Goal: Use online tool/utility: Utilize a website feature to perform a specific function

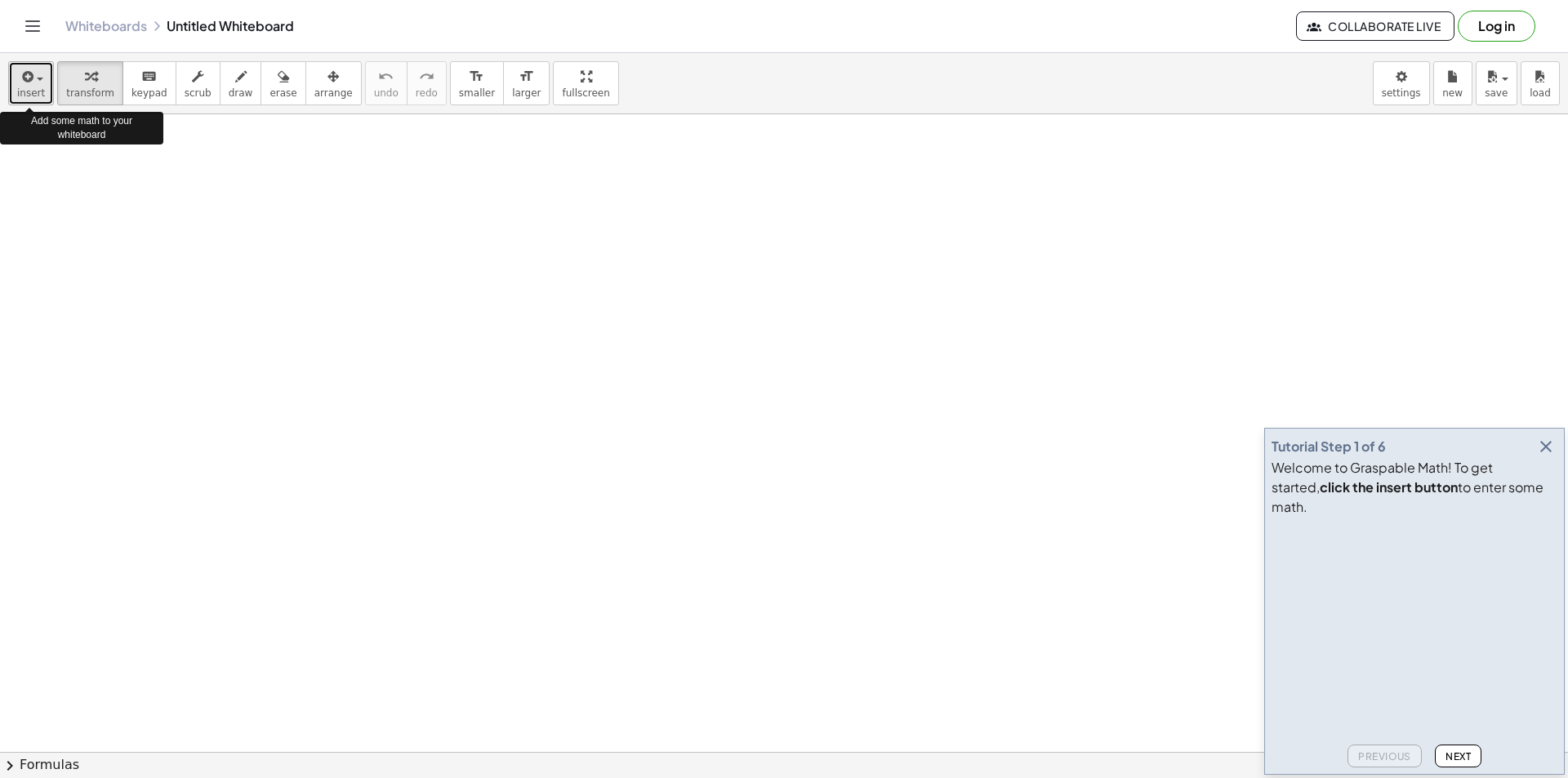
click at [19, 80] on icon "button" at bounding box center [26, 76] width 15 height 20
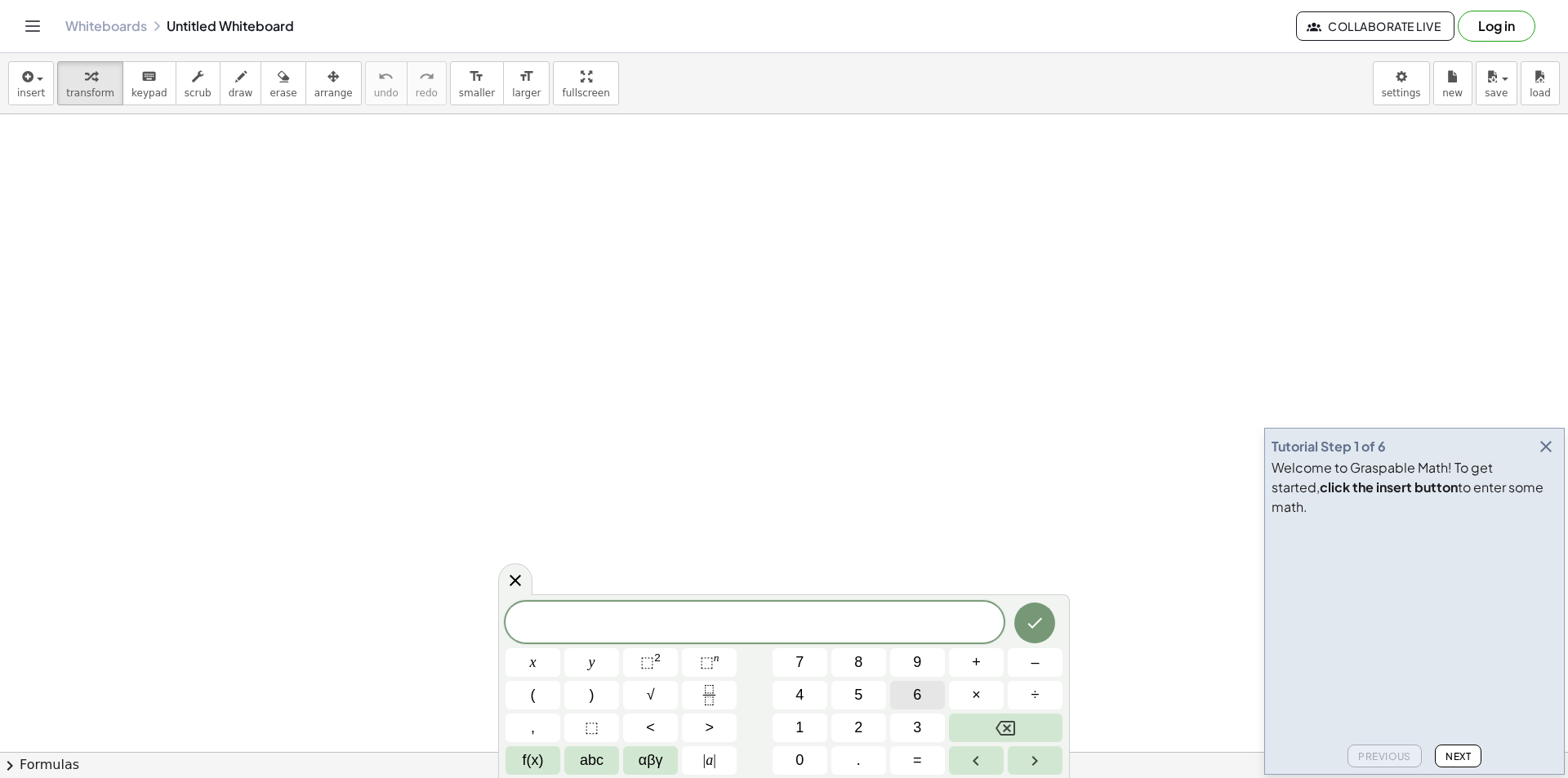
click at [915, 692] on span "6" at bounding box center [917, 695] width 8 height 22
click at [977, 662] on span "+" at bounding box center [977, 662] width 9 height 22
click at [692, 689] on button "Fraction" at bounding box center [709, 695] width 55 height 29
click at [910, 698] on button "6" at bounding box center [917, 695] width 55 height 29
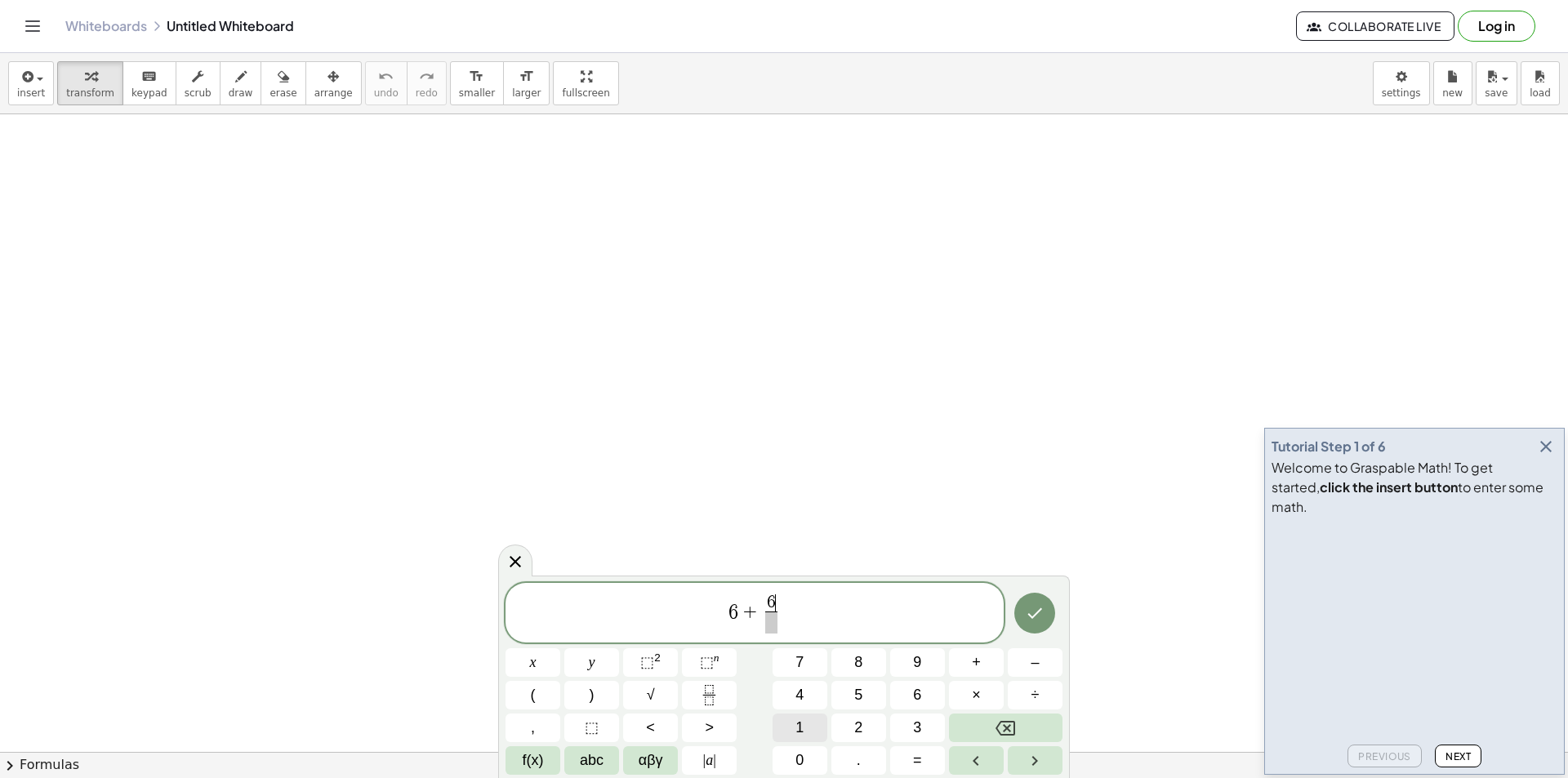
click at [804, 721] on button "1" at bounding box center [800, 728] width 55 height 29
click at [1041, 660] on button "–" at bounding box center [1035, 662] width 55 height 29
click at [908, 696] on button "6" at bounding box center [917, 695] width 55 height 29
click at [984, 724] on button "Backspace" at bounding box center [1005, 728] width 114 height 29
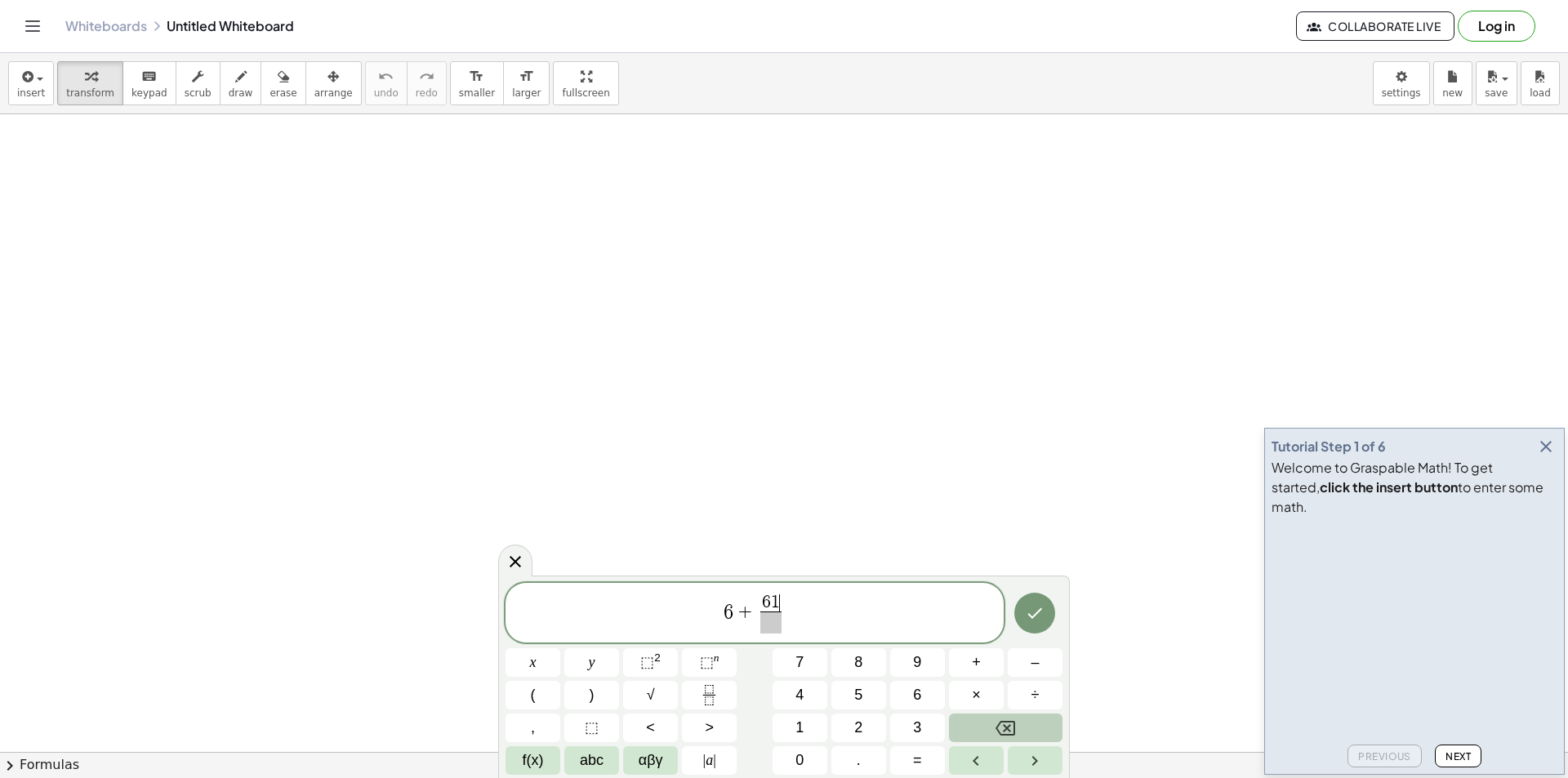
click at [984, 724] on button "Backspace" at bounding box center [1005, 728] width 114 height 29
click at [857, 704] on span "5" at bounding box center [857, 695] width 8 height 22
click at [773, 622] on span "​" at bounding box center [771, 622] width 21 height 22
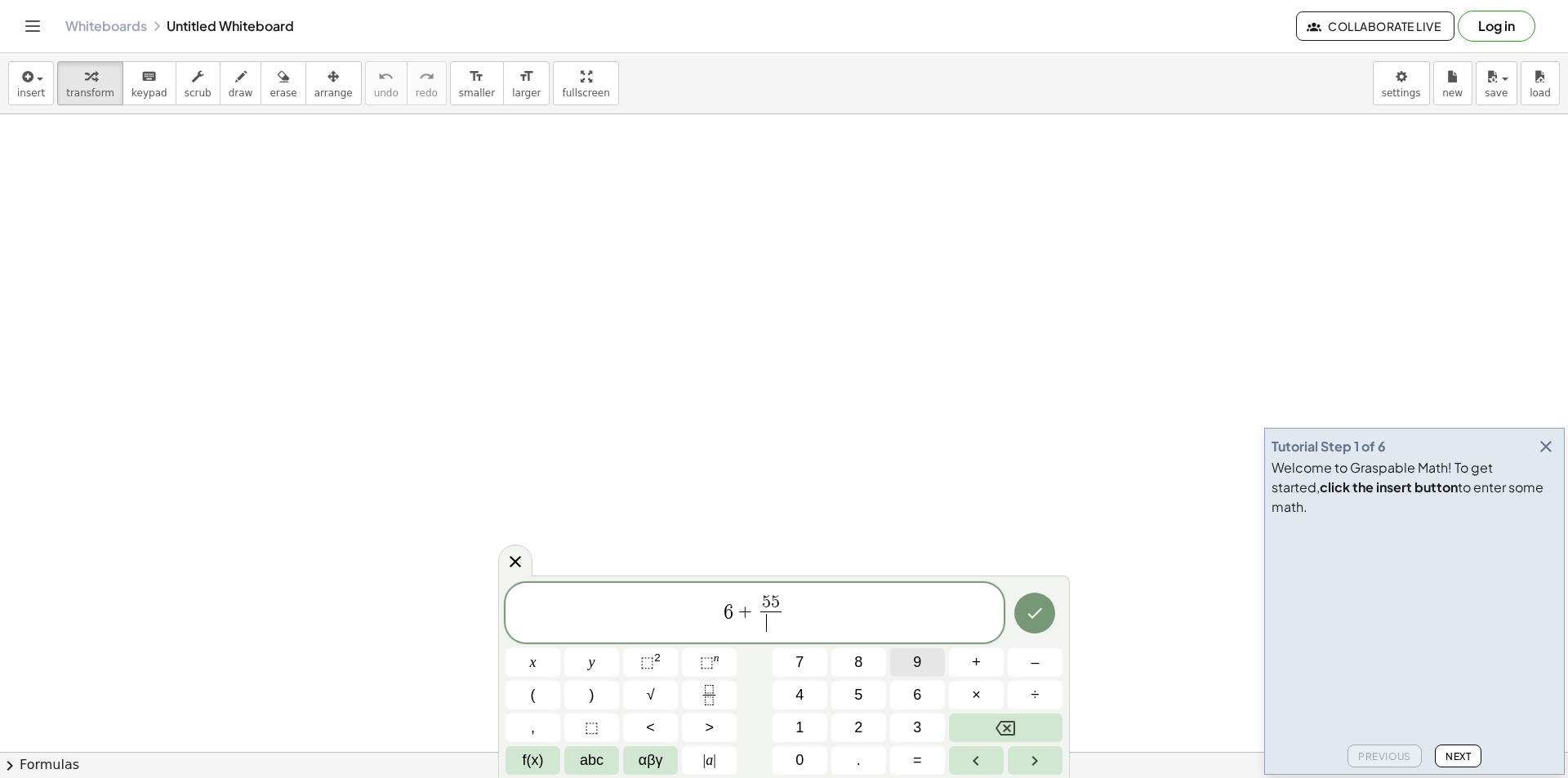
click at [909, 668] on button "9" at bounding box center [917, 662] width 55 height 29
click at [965, 722] on button "Backspace" at bounding box center [1005, 728] width 114 height 29
click at [807, 760] on button "0" at bounding box center [800, 760] width 55 height 29
click at [1033, 616] on icon "Done" at bounding box center [1035, 614] width 15 height 10
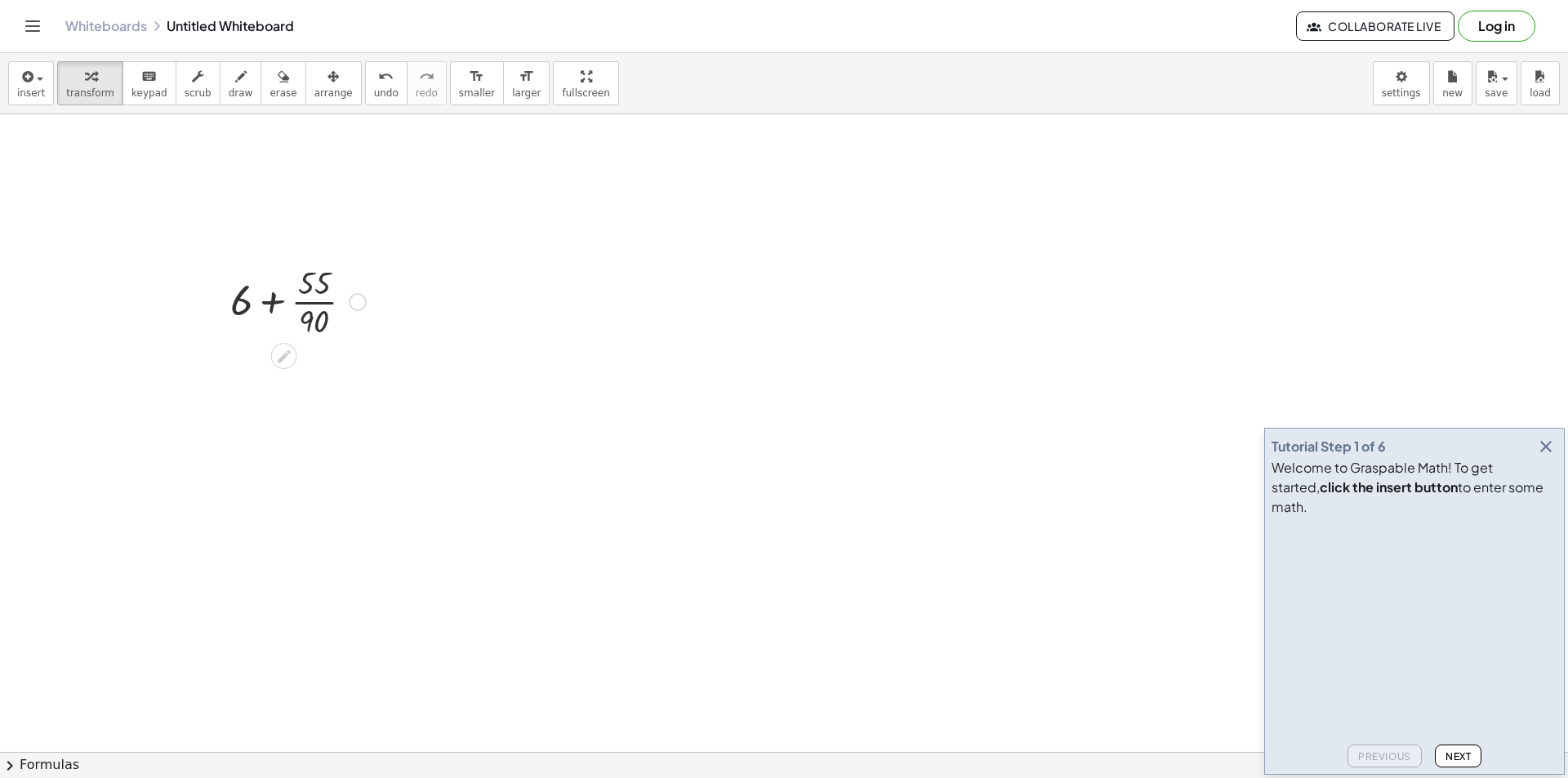
click at [320, 324] on div at bounding box center [297, 301] width 152 height 82
drag, startPoint x: 244, startPoint y: 382, endPoint x: 291, endPoint y: 375, distance: 47.5
click at [291, 375] on div at bounding box center [297, 382] width 152 height 82
drag, startPoint x: 305, startPoint y: 382, endPoint x: 261, endPoint y: 377, distance: 44.3
click at [261, 377] on div at bounding box center [297, 382] width 152 height 82
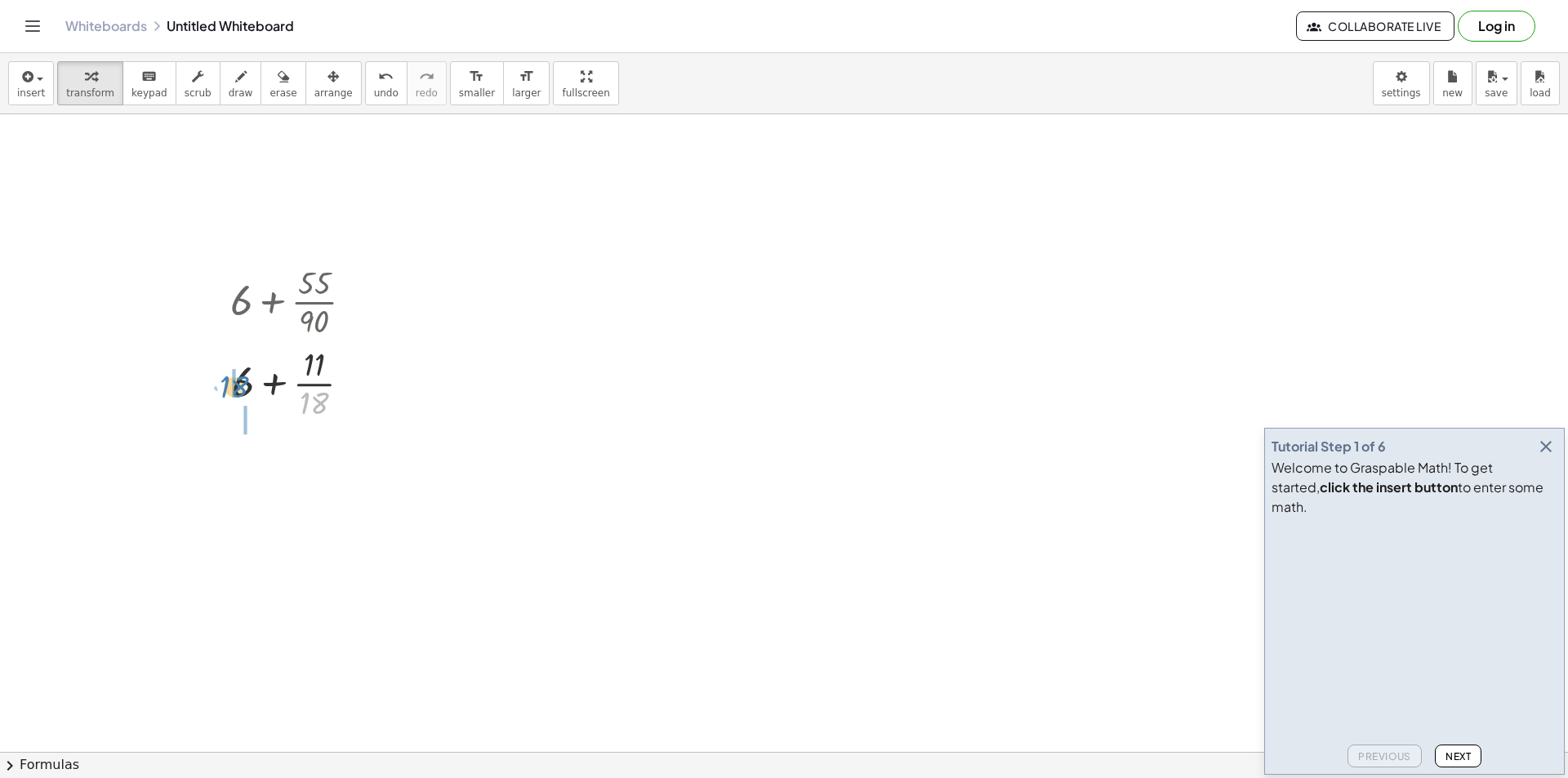
drag, startPoint x: 317, startPoint y: 405, endPoint x: 237, endPoint y: 389, distance: 81.6
click at [237, 389] on div at bounding box center [297, 382] width 152 height 82
click at [240, 480] on div at bounding box center [297, 464] width 192 height 82
click at [258, 450] on div at bounding box center [297, 464] width 192 height 82
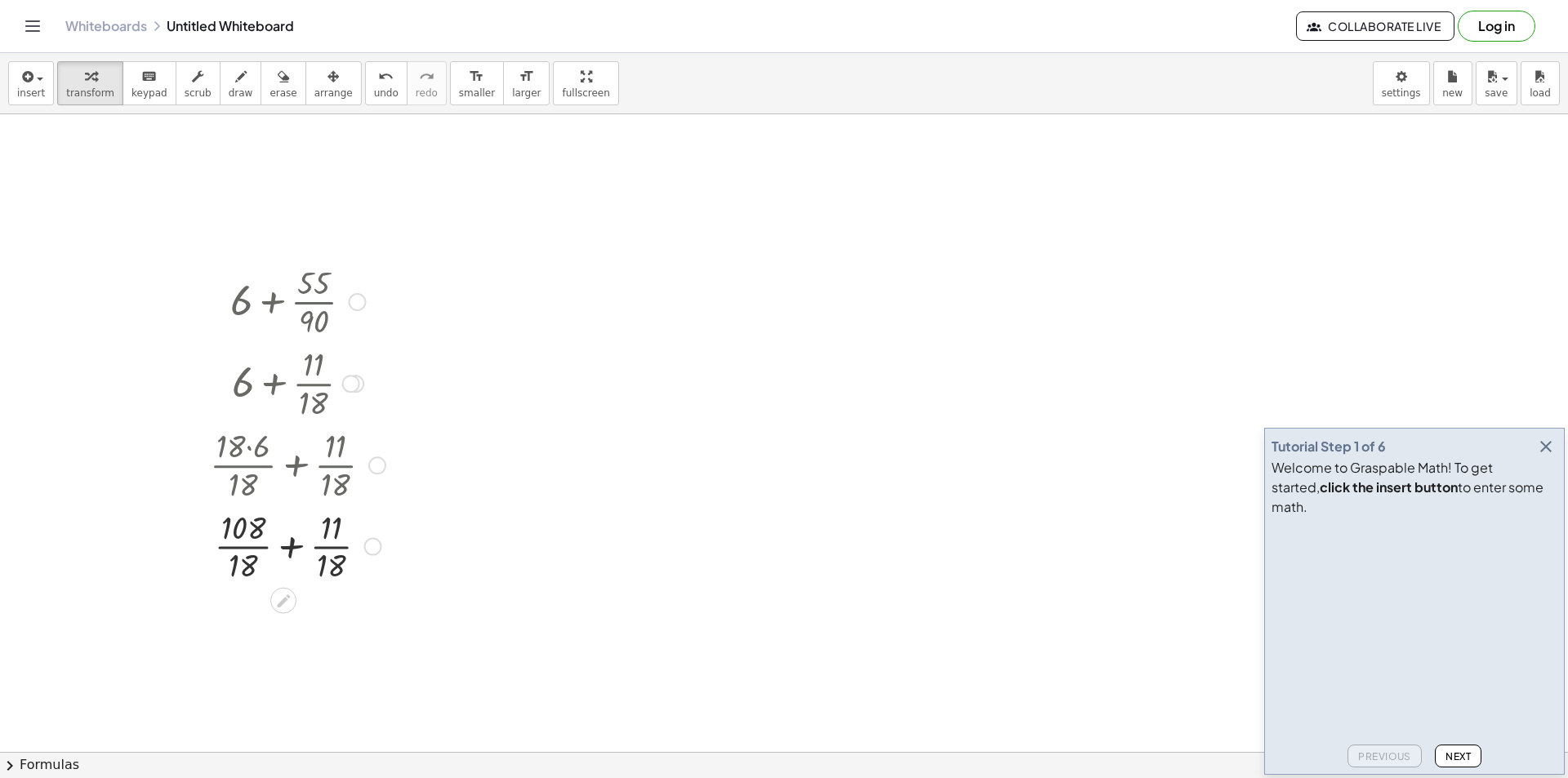
drag, startPoint x: 243, startPoint y: 472, endPoint x: 243, endPoint y: 490, distance: 18.0
click at [243, 482] on div at bounding box center [297, 464] width 192 height 82
drag, startPoint x: 253, startPoint y: 525, endPoint x: 249, endPoint y: 536, distance: 11.7
click at [253, 528] on div at bounding box center [297, 545] width 192 height 82
click at [248, 544] on div at bounding box center [297, 545] width 192 height 82
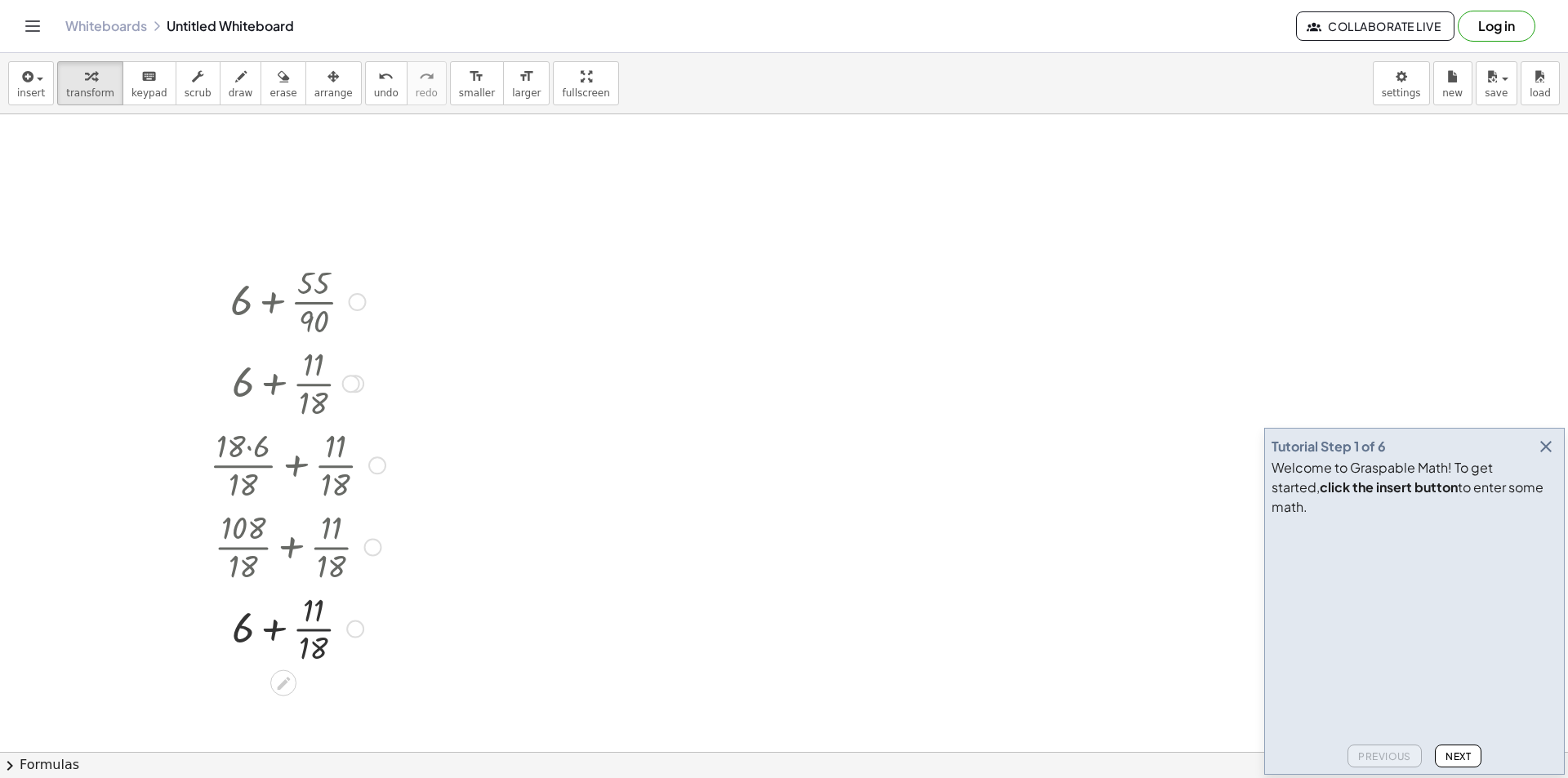
click at [313, 634] on div at bounding box center [297, 628] width 192 height 82
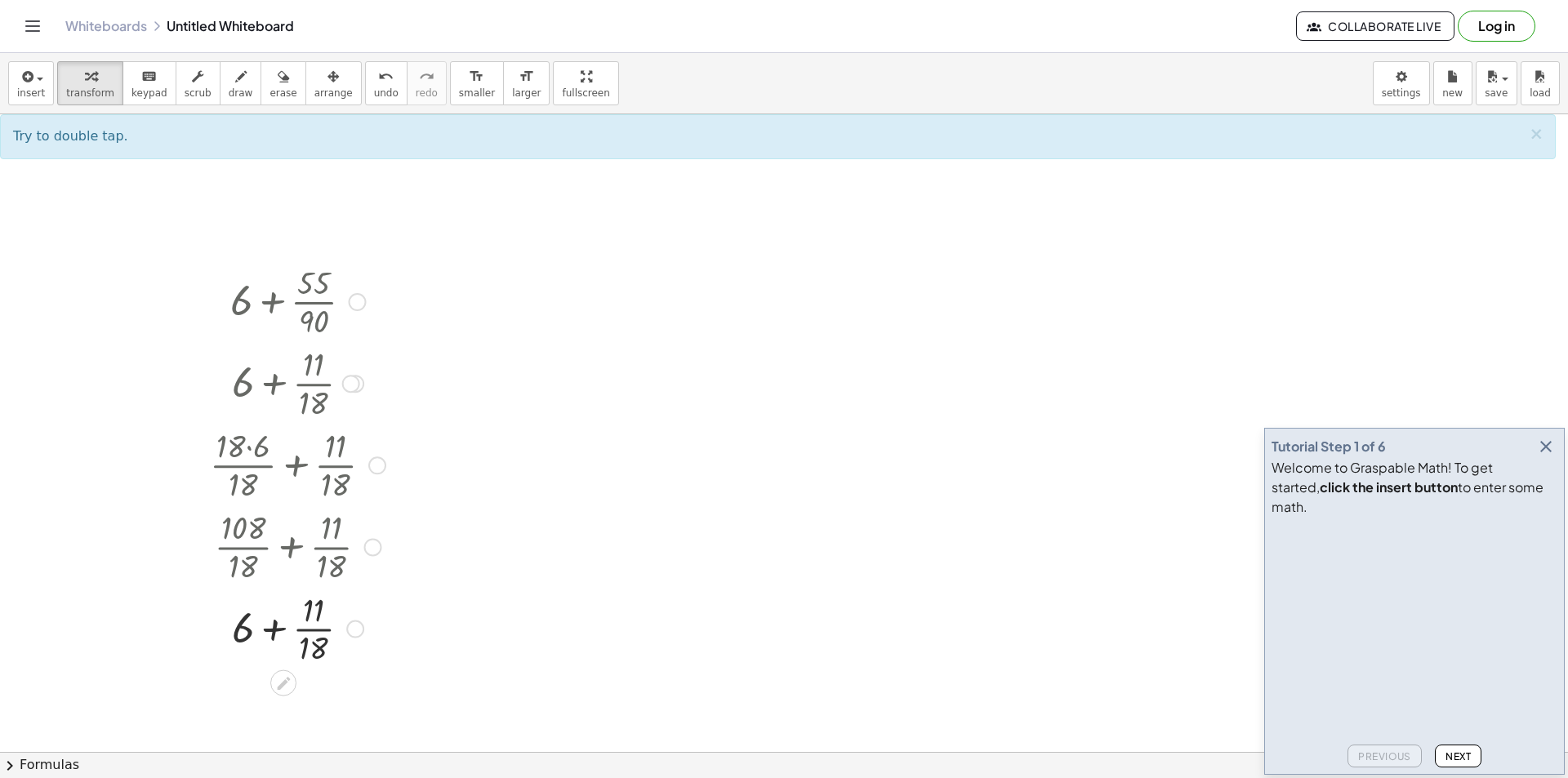
click at [284, 635] on div at bounding box center [297, 628] width 192 height 82
click at [303, 645] on div at bounding box center [297, 628] width 192 height 82
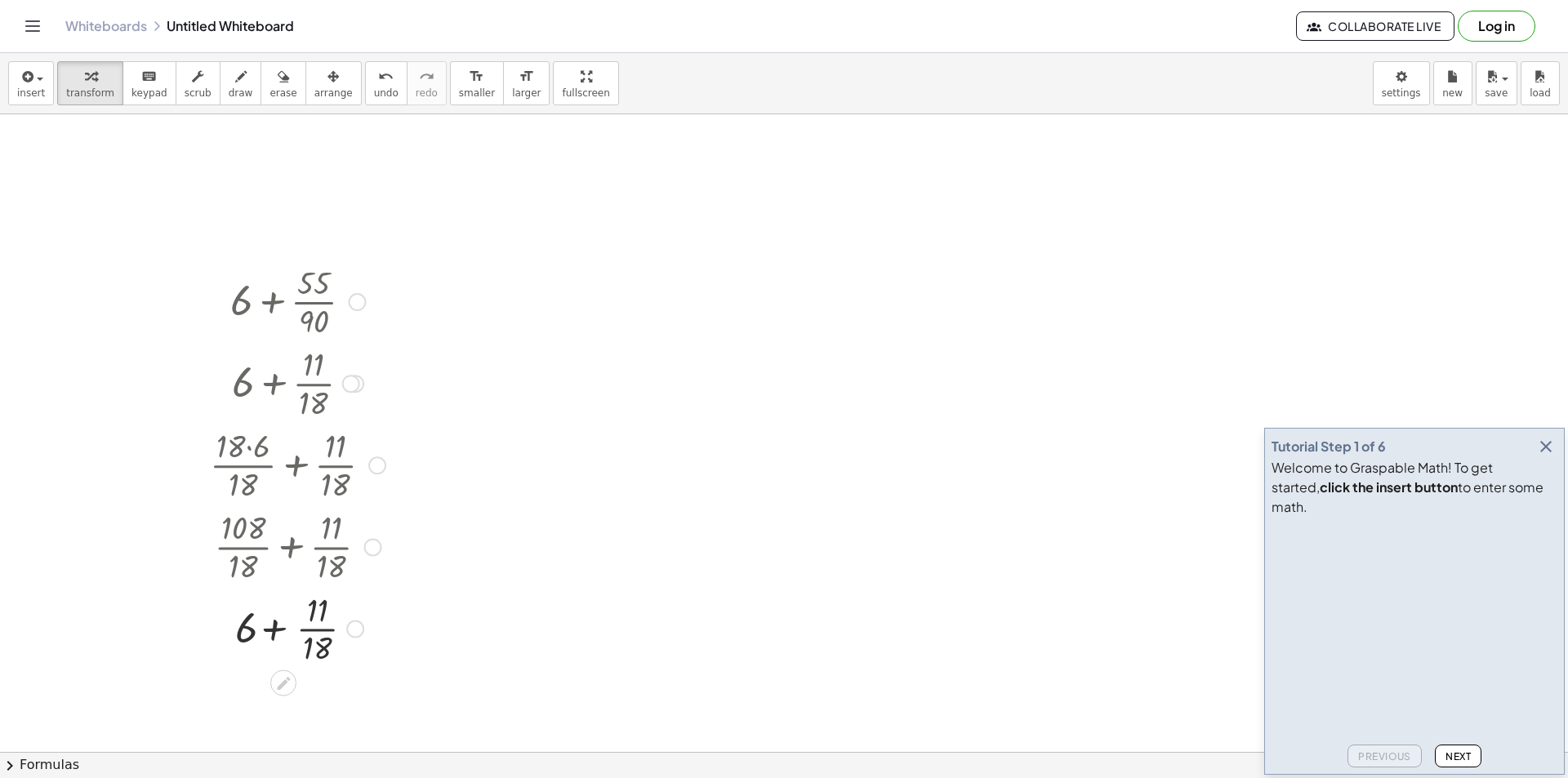
click at [303, 645] on div at bounding box center [297, 628] width 192 height 82
click at [303, 705] on div at bounding box center [298, 696] width 200 height 56
click at [287, 702] on div at bounding box center [297, 696] width 192 height 54
click at [270, 639] on div at bounding box center [297, 628] width 192 height 82
click at [279, 629] on div at bounding box center [297, 628] width 192 height 82
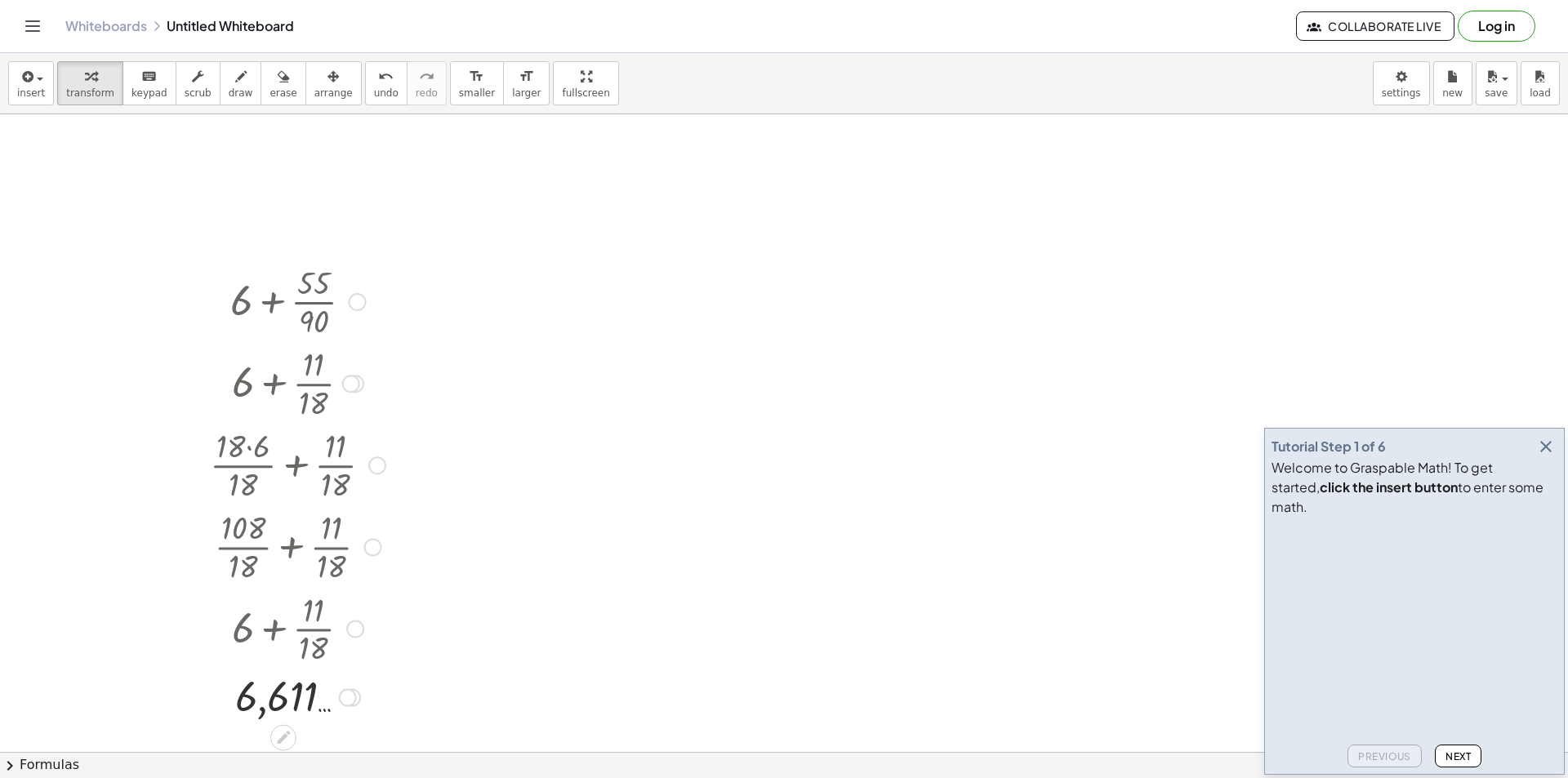
drag, startPoint x: 279, startPoint y: 629, endPoint x: 197, endPoint y: 637, distance: 82.4
click at [197, 637] on div "+ 6 + · 55 · 90 + 6 + · [DATE] · 5 + 6 + · 11 · 18 + · [DATE] + · 11 · 18 + · 1…" at bounding box center [291, 491] width 212 height 471
drag, startPoint x: 189, startPoint y: 618, endPoint x: 644, endPoint y: 606, distance: 455.2
click at [327, 562] on div at bounding box center [297, 545] width 192 height 82
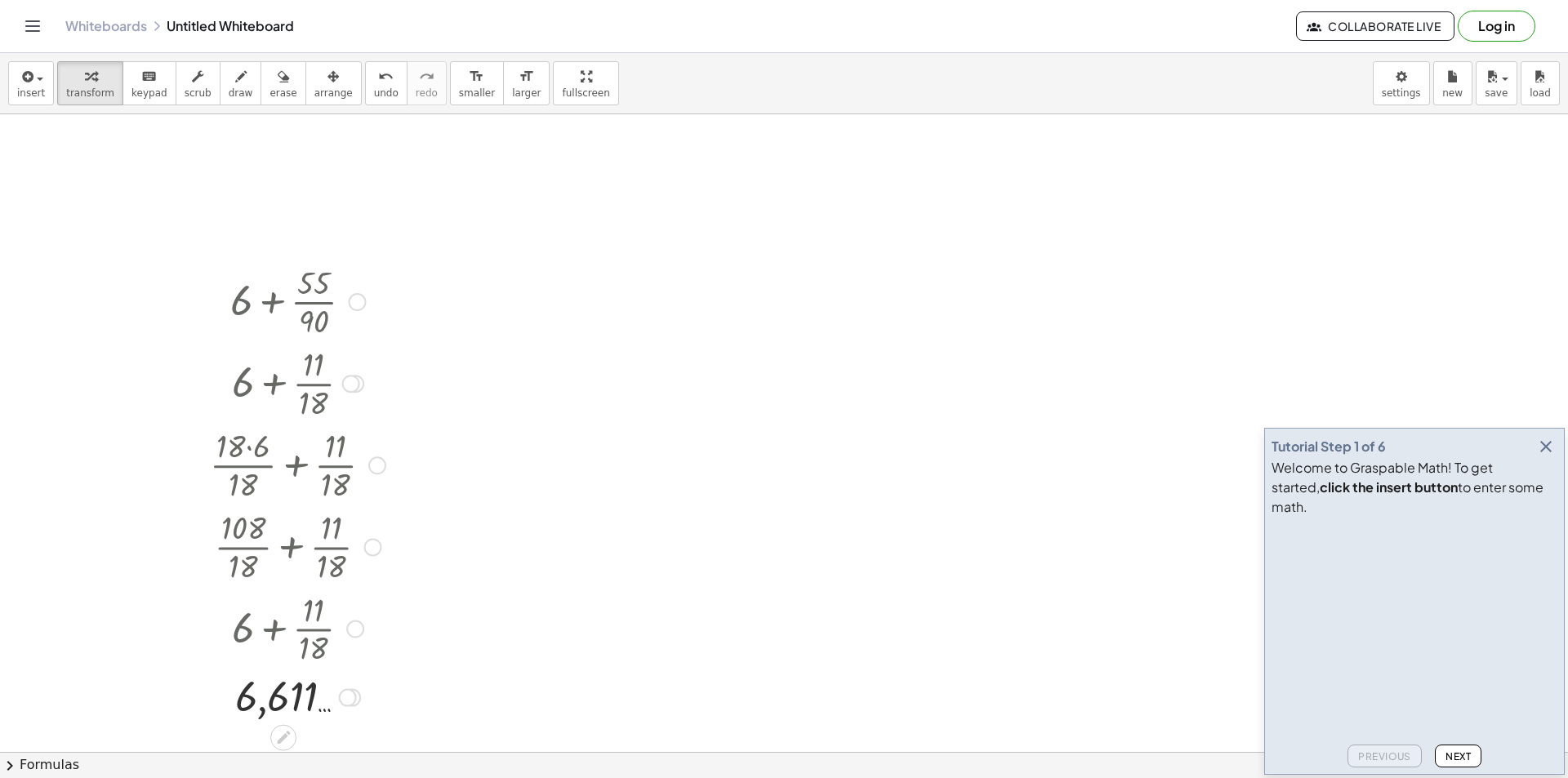
click at [337, 571] on div at bounding box center [297, 545] width 192 height 82
drag, startPoint x: 296, startPoint y: 83, endPoint x: 297, endPoint y: 94, distance: 11.0
click at [315, 81] on div "button" at bounding box center [334, 76] width 38 height 20
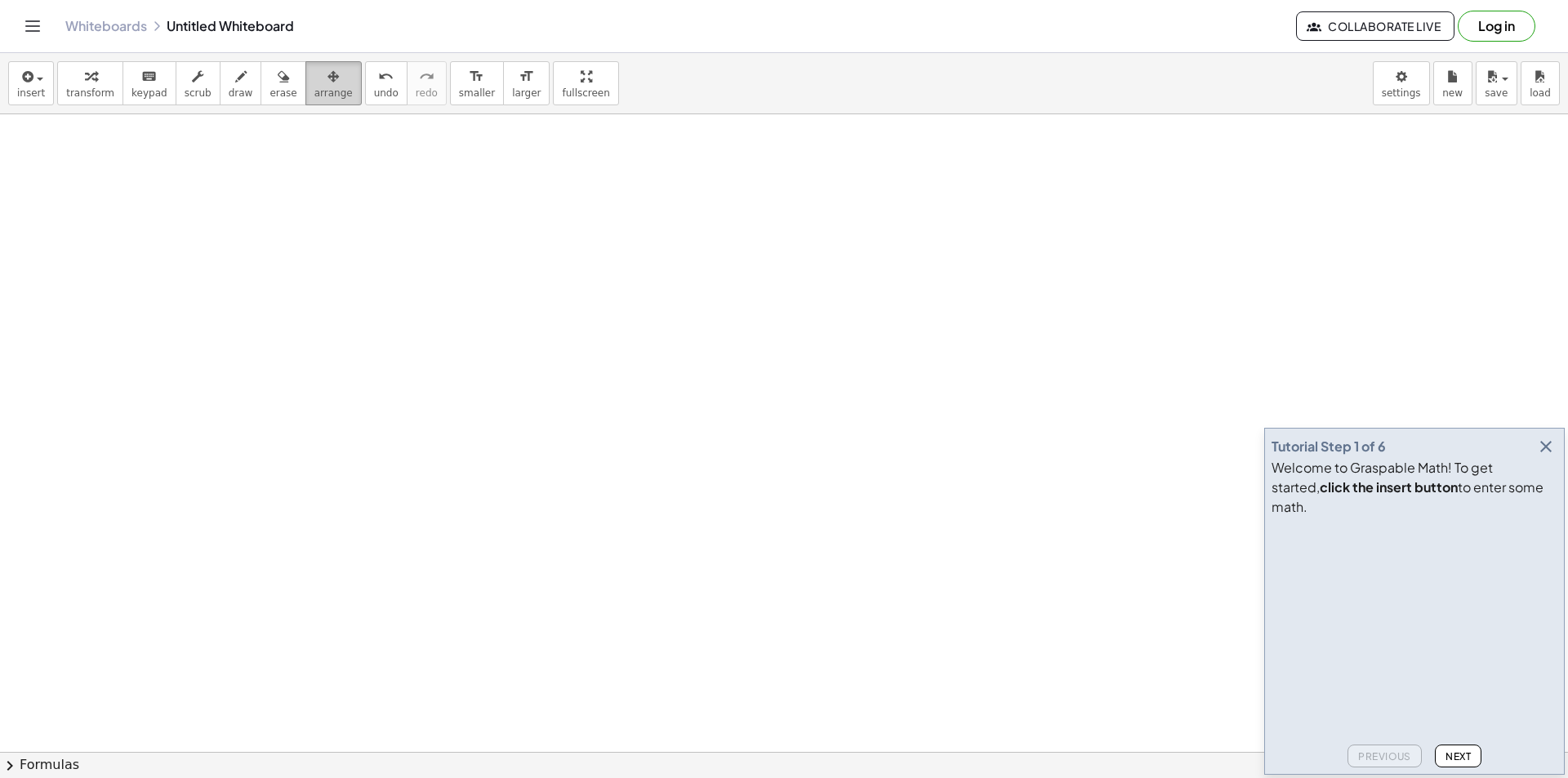
click at [324, 96] on button "arrange" at bounding box center [333, 83] width 57 height 44
click at [38, 87] on span "insert" at bounding box center [31, 92] width 28 height 11
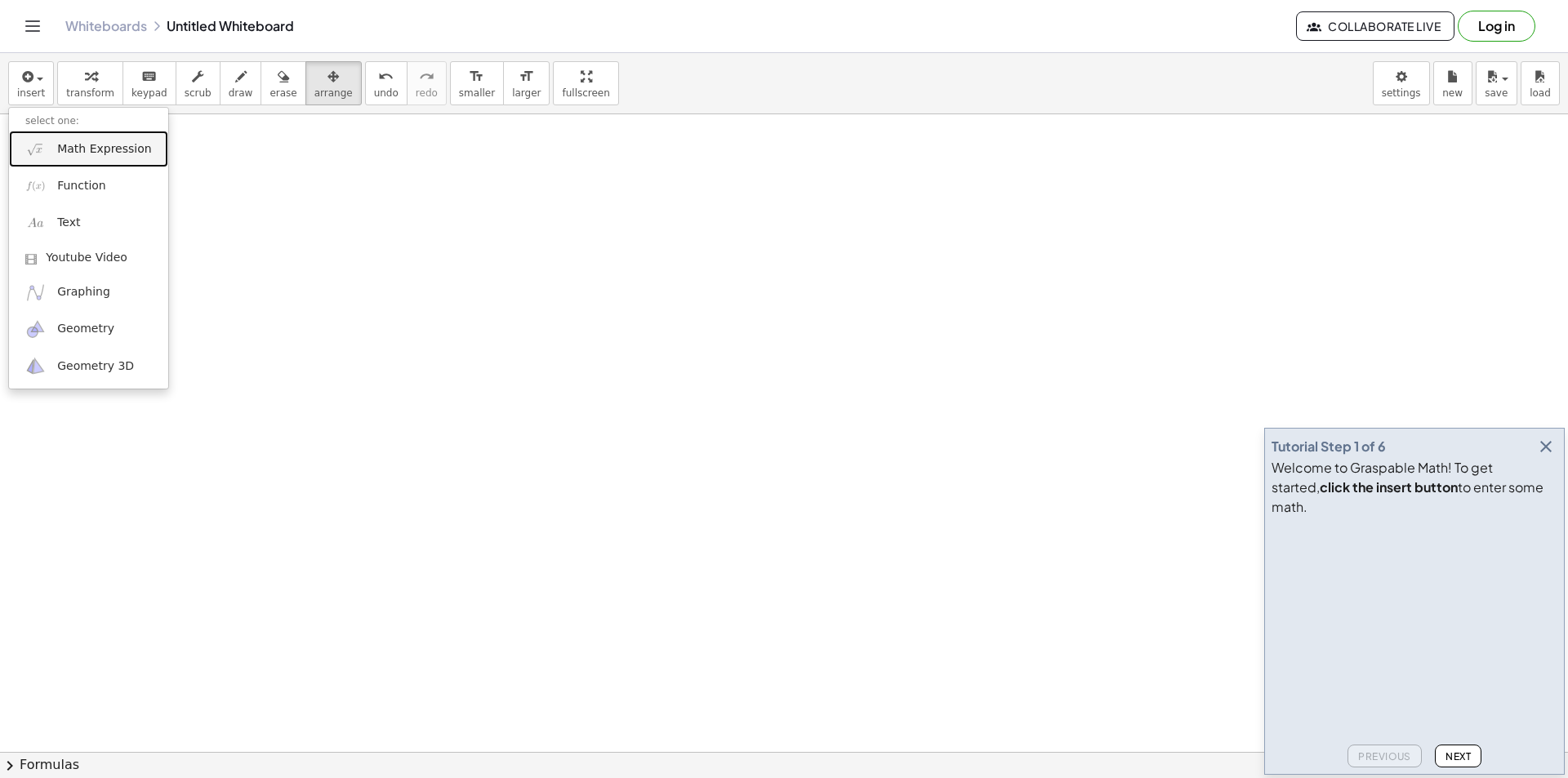
click at [64, 145] on span "Math Expression" at bounding box center [104, 149] width 94 height 17
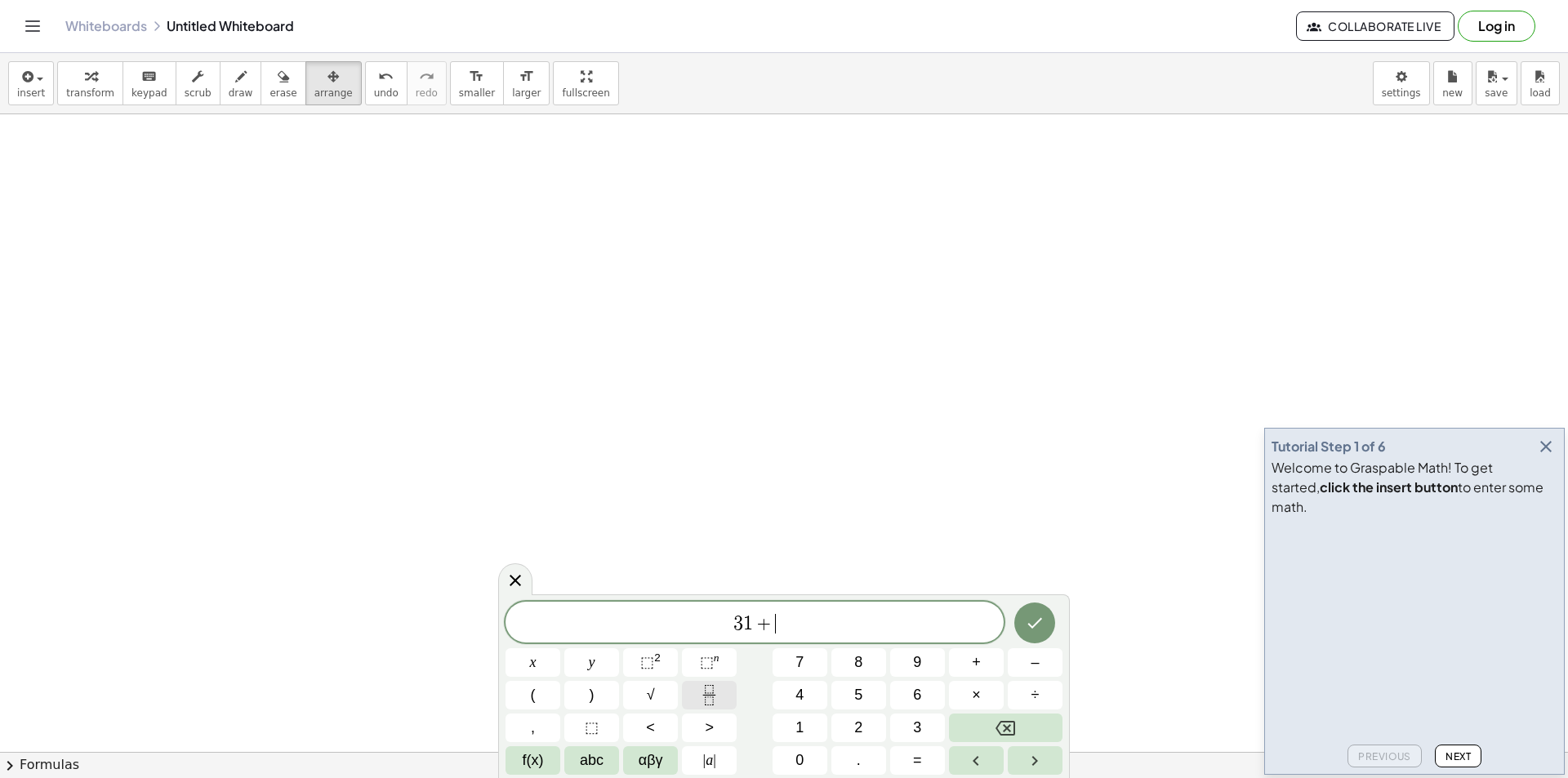
click at [714, 691] on icon "Fraction" at bounding box center [709, 695] width 20 height 20
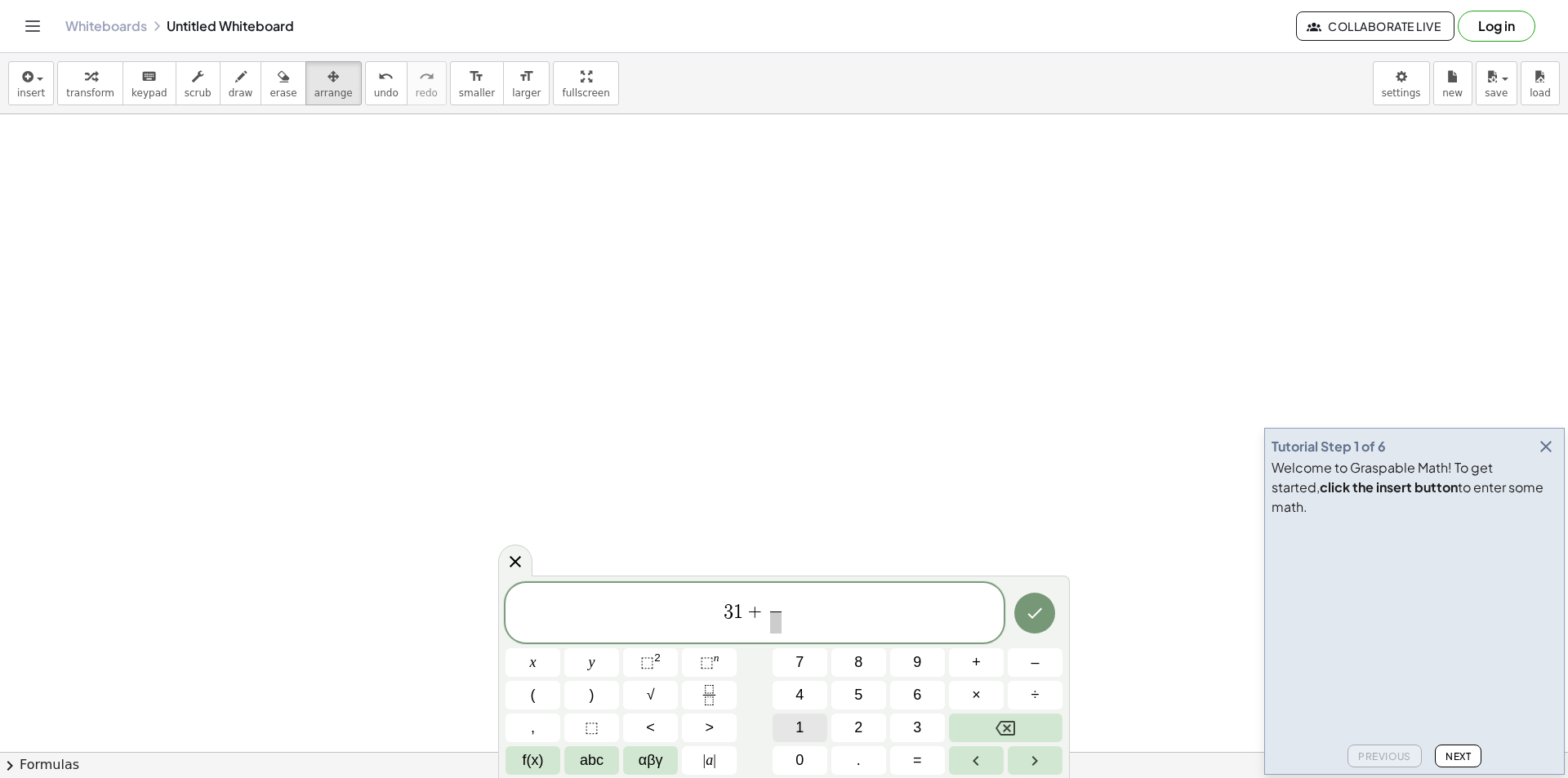
click at [804, 732] on button "1" at bounding box center [800, 728] width 55 height 29
click at [914, 718] on span "3" at bounding box center [917, 728] width 8 height 22
click at [768, 623] on span at bounding box center [776, 622] width 21 height 22
click at [796, 723] on span "1" at bounding box center [799, 728] width 8 height 22
click at [851, 656] on button "8" at bounding box center [858, 662] width 55 height 29
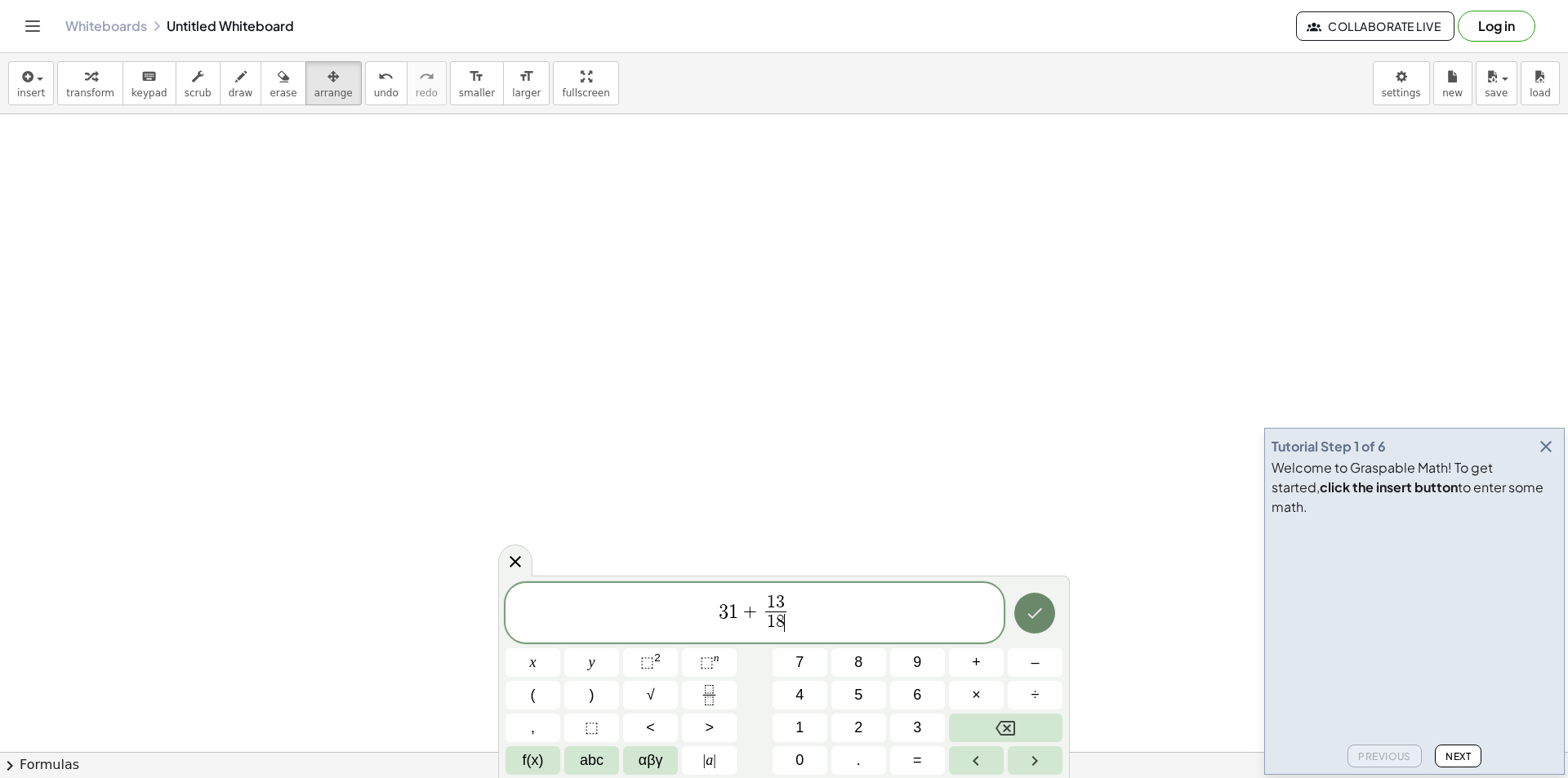
click at [1026, 621] on icon "Done" at bounding box center [1035, 613] width 20 height 20
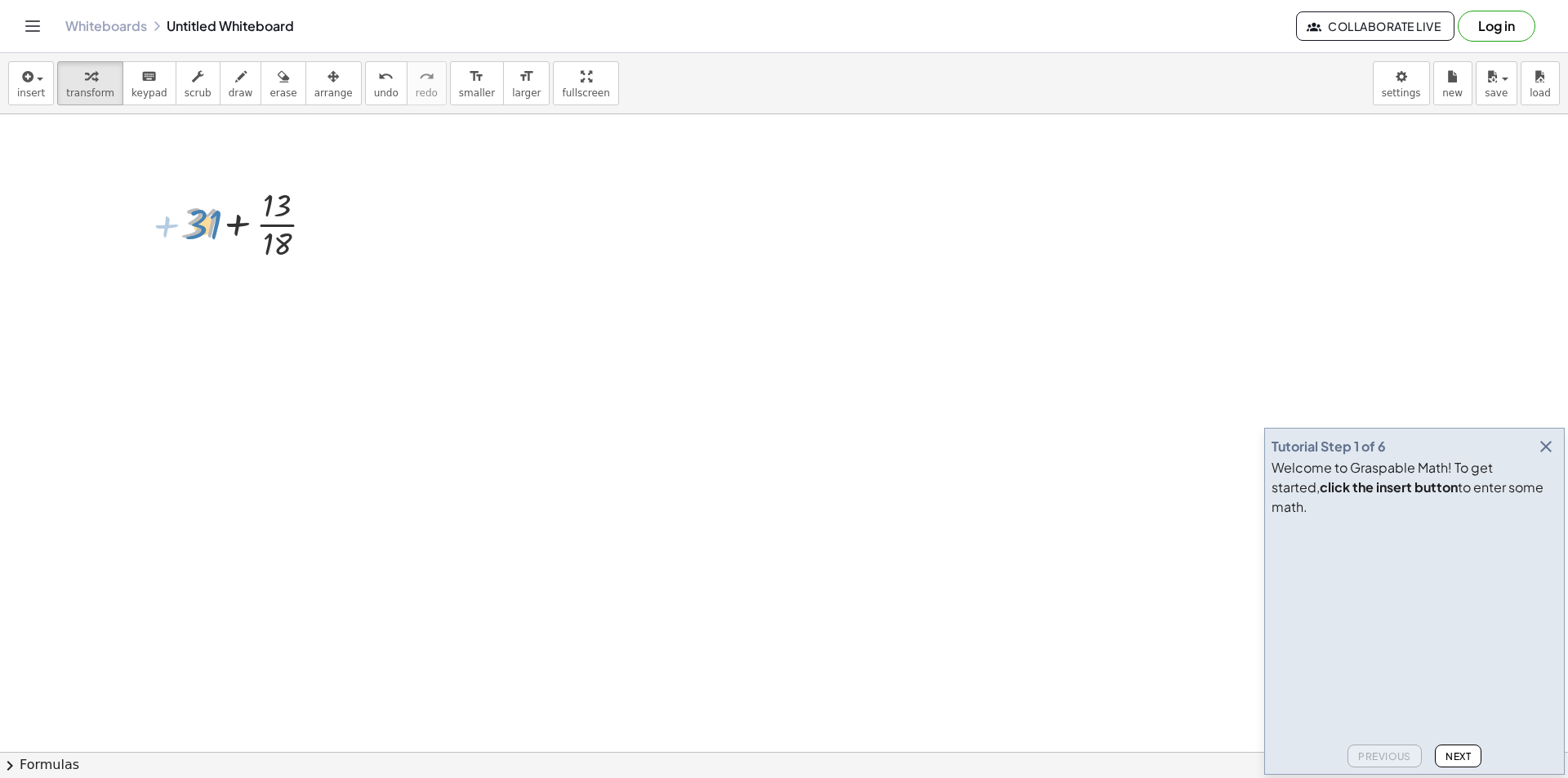
click at [211, 227] on div at bounding box center [253, 223] width 163 height 82
click at [235, 228] on div at bounding box center [253, 223] width 163 height 82
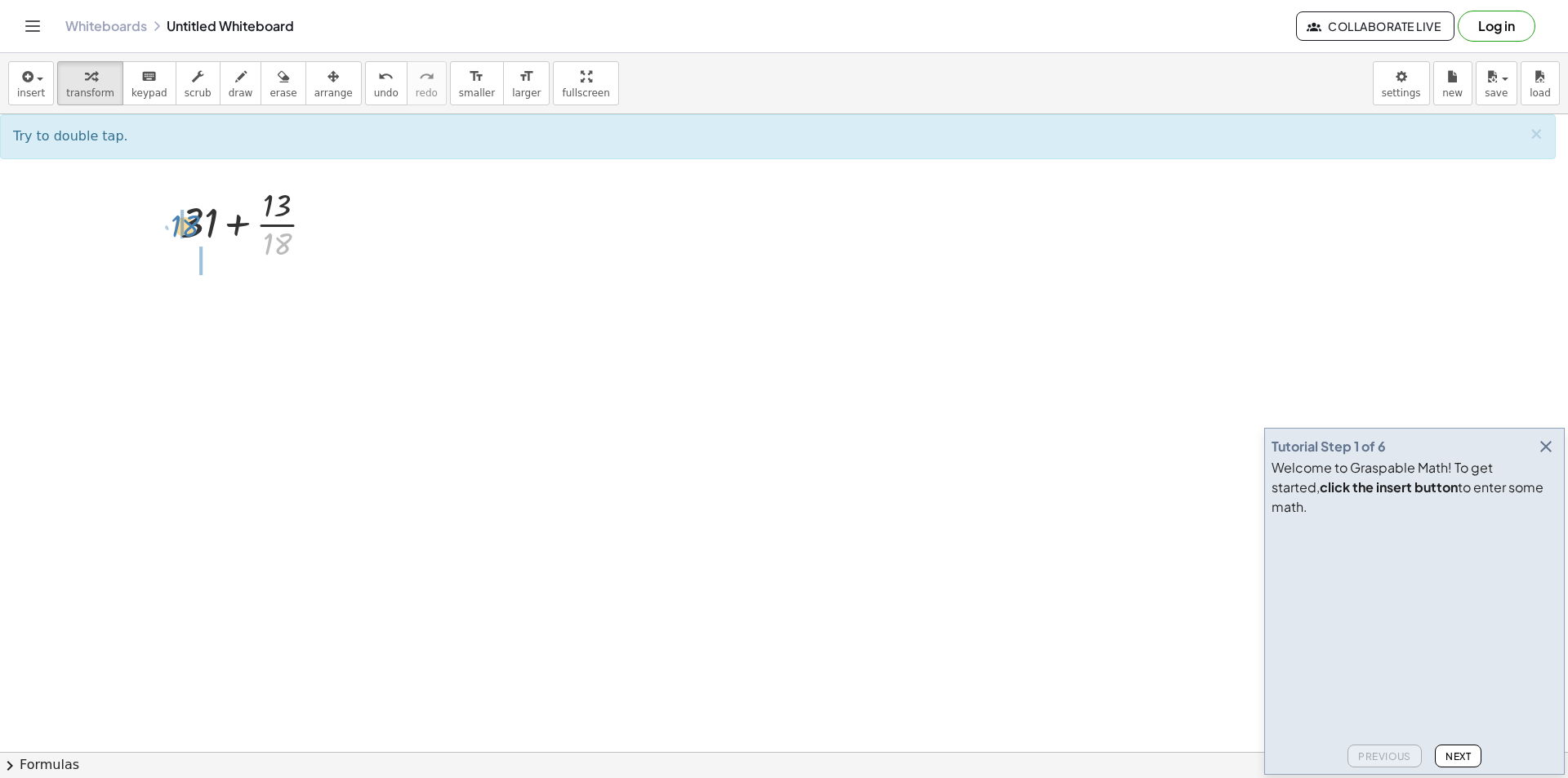
drag, startPoint x: 276, startPoint y: 244, endPoint x: 183, endPoint y: 226, distance: 94.7
click at [197, 288] on div at bounding box center [254, 304] width 204 height 82
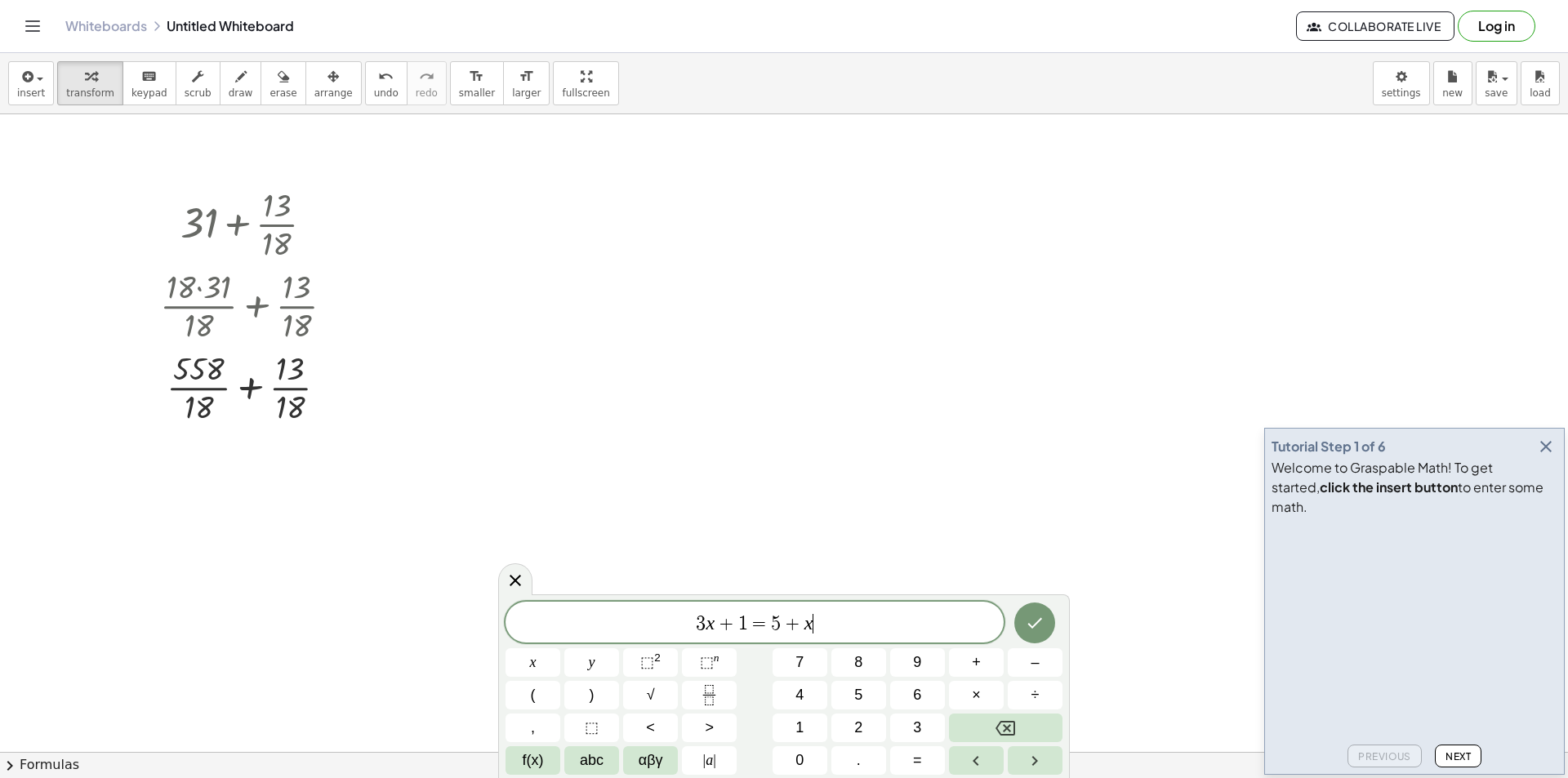
click at [735, 596] on div "3 x + 1 = 5 + x ​ x y ⬚ 2 ⬚ n 7 8 9 + – ( ) √ 4 5 6 × ÷ , ⬚ < > 1 2 3 f(x) abc …" at bounding box center [784, 686] width 571 height 183
click at [224, 274] on div at bounding box center [254, 304] width 204 height 82
click at [298, 229] on div at bounding box center [254, 223] width 204 height 82
click at [244, 211] on div at bounding box center [254, 223] width 204 height 82
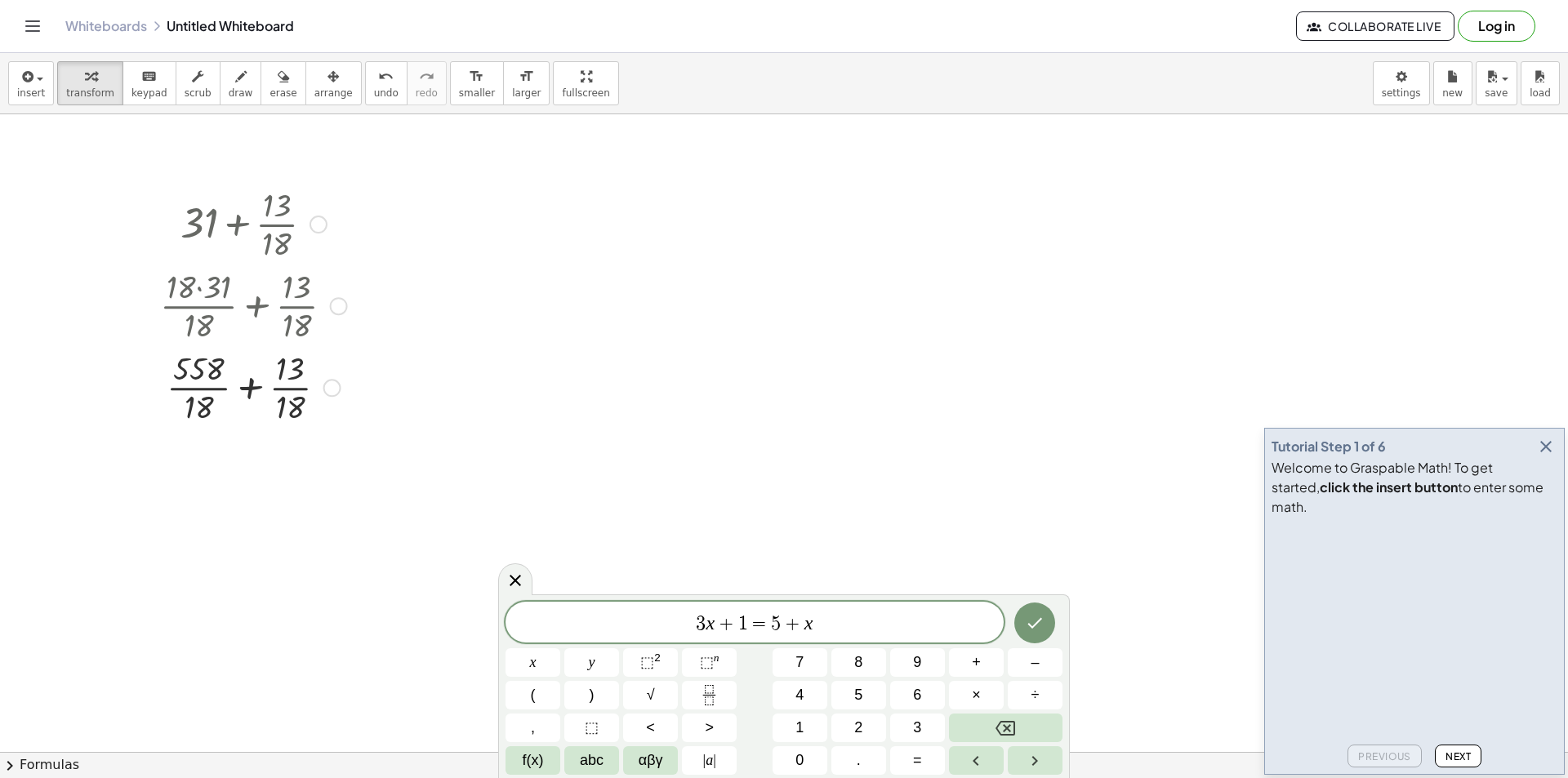
click at [244, 211] on div at bounding box center [254, 223] width 204 height 82
click at [293, 191] on div at bounding box center [254, 223] width 204 height 82
drag, startPoint x: 295, startPoint y: 190, endPoint x: 304, endPoint y: 187, distance: 9.5
click at [296, 188] on div at bounding box center [254, 223] width 204 height 82
click at [327, 235] on div at bounding box center [254, 223] width 204 height 82
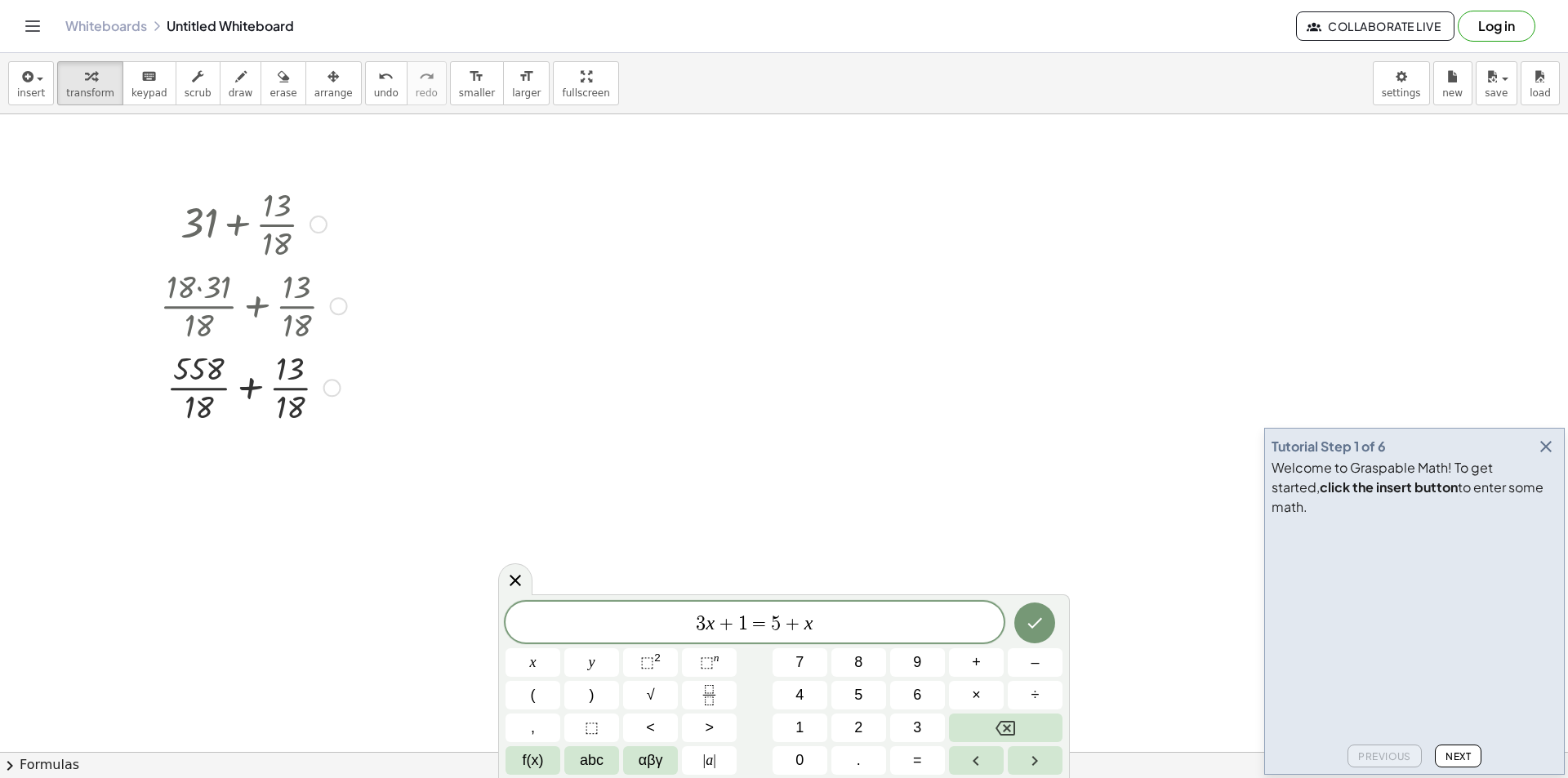
drag, startPoint x: 328, startPoint y: 239, endPoint x: 316, endPoint y: 271, distance: 34.2
click at [328, 241] on div at bounding box center [254, 223] width 204 height 82
drag, startPoint x: 304, startPoint y: 349, endPoint x: 281, endPoint y: 442, distance: 95.8
click at [303, 362] on div at bounding box center [254, 386] width 204 height 82
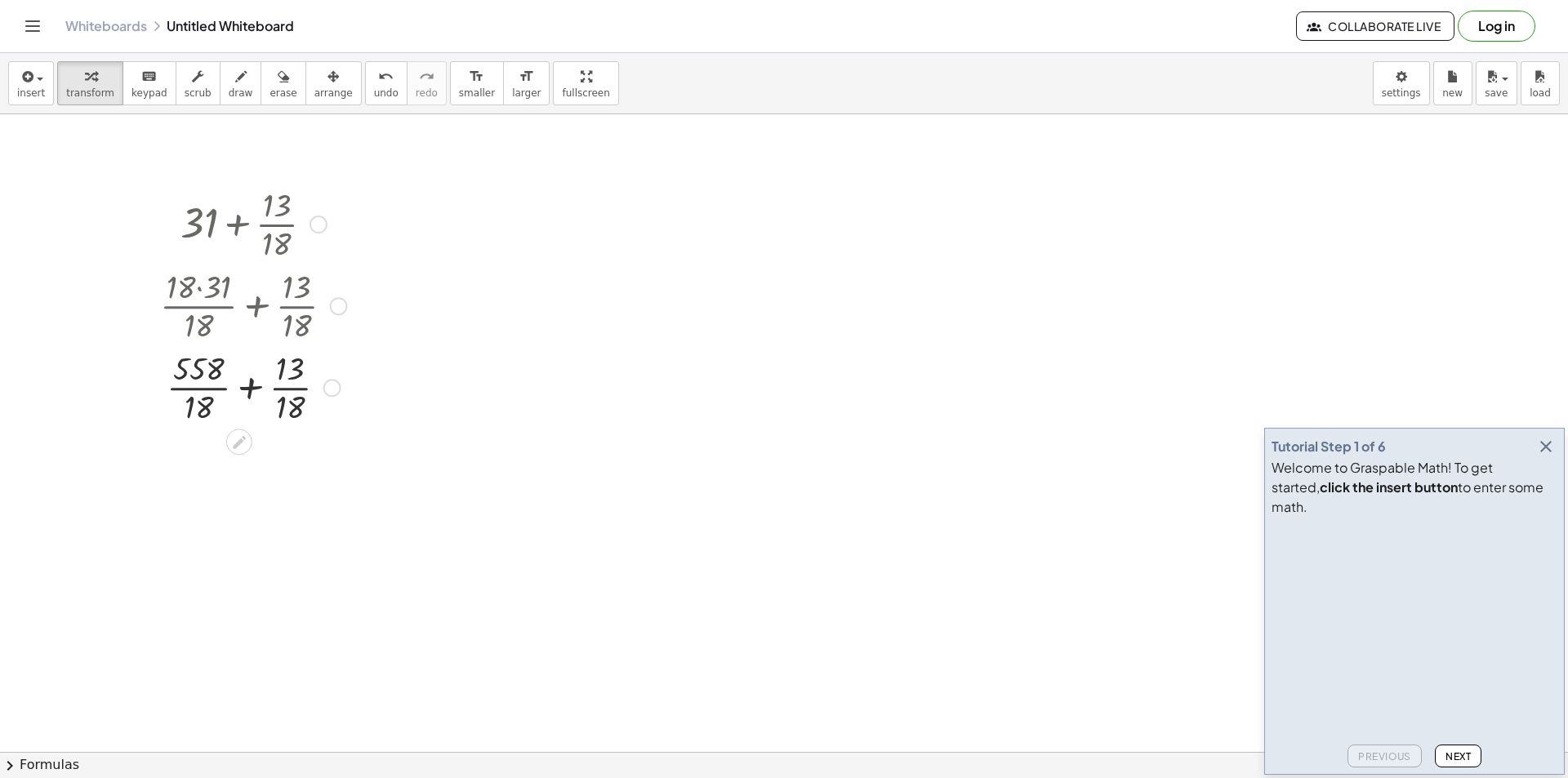
drag, startPoint x: 257, startPoint y: 383, endPoint x: 241, endPoint y: 350, distance: 36.7
click at [253, 378] on div at bounding box center [254, 386] width 204 height 82
click at [240, 304] on div at bounding box center [254, 304] width 204 height 82
click at [266, 229] on div at bounding box center [254, 223] width 204 height 82
click at [315, 222] on div at bounding box center [318, 224] width 18 height 18
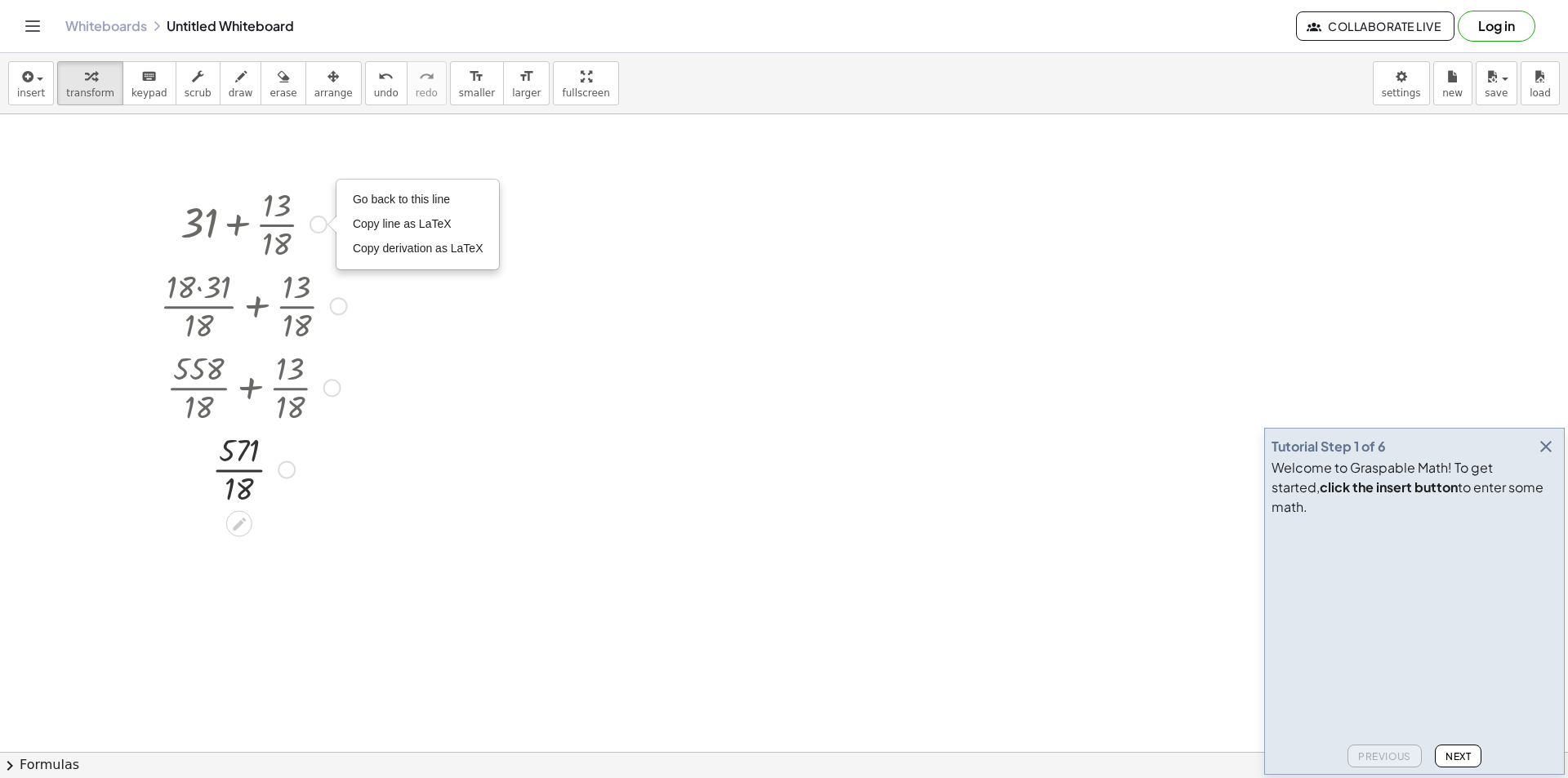
click at [312, 229] on div "Go back to this line Copy line as LaTeX Copy derivation as LaTeX" at bounding box center [318, 224] width 18 height 18
drag, startPoint x: 320, startPoint y: 400, endPoint x: 303, endPoint y: 398, distance: 17.1
click at [317, 400] on div at bounding box center [254, 386] width 204 height 82
drag, startPoint x: 297, startPoint y: 398, endPoint x: 274, endPoint y: 397, distance: 23.0
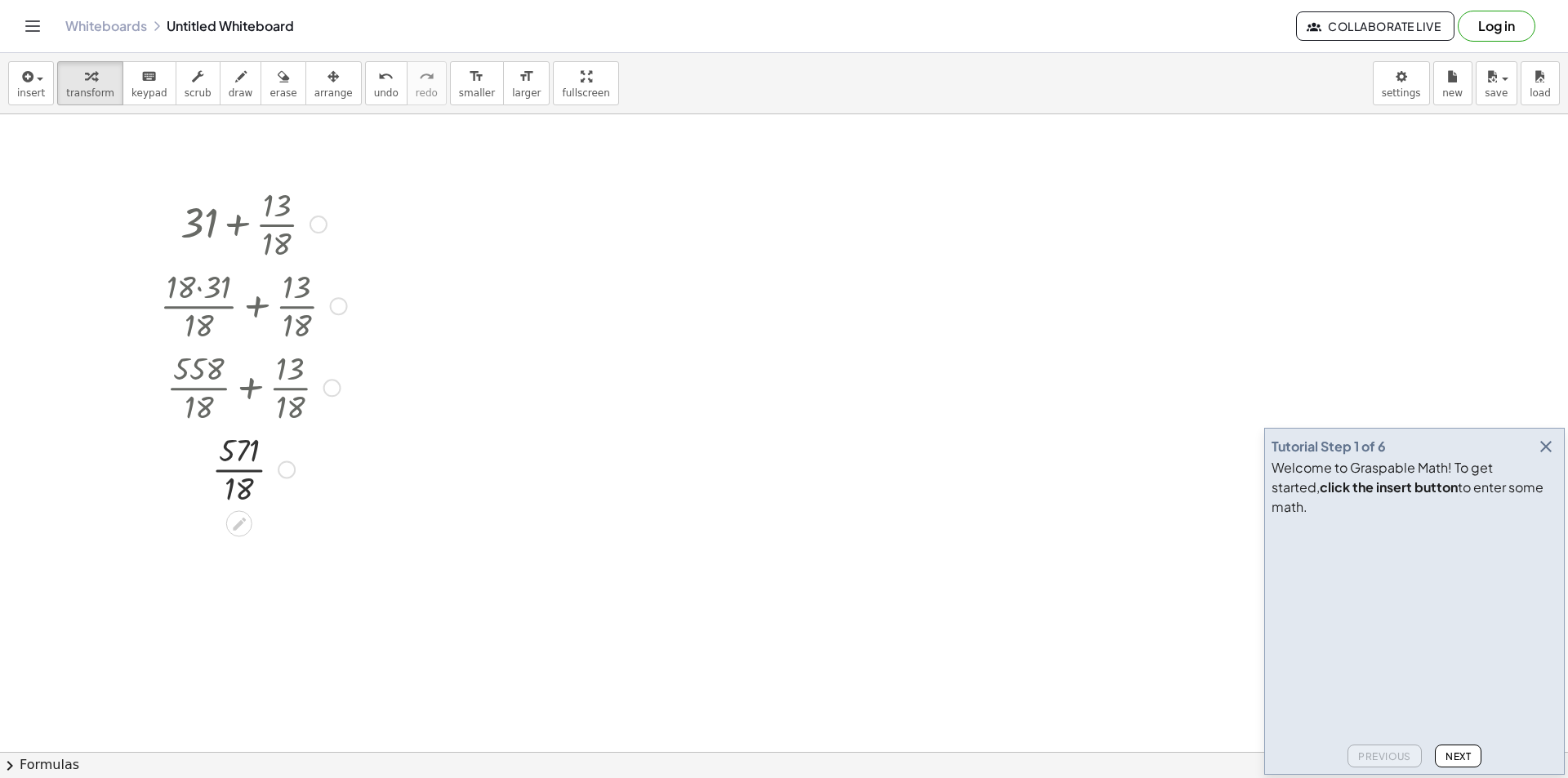
click at [294, 398] on div at bounding box center [254, 386] width 204 height 82
click at [263, 396] on div at bounding box center [254, 386] width 204 height 82
click at [265, 289] on div at bounding box center [254, 304] width 204 height 82
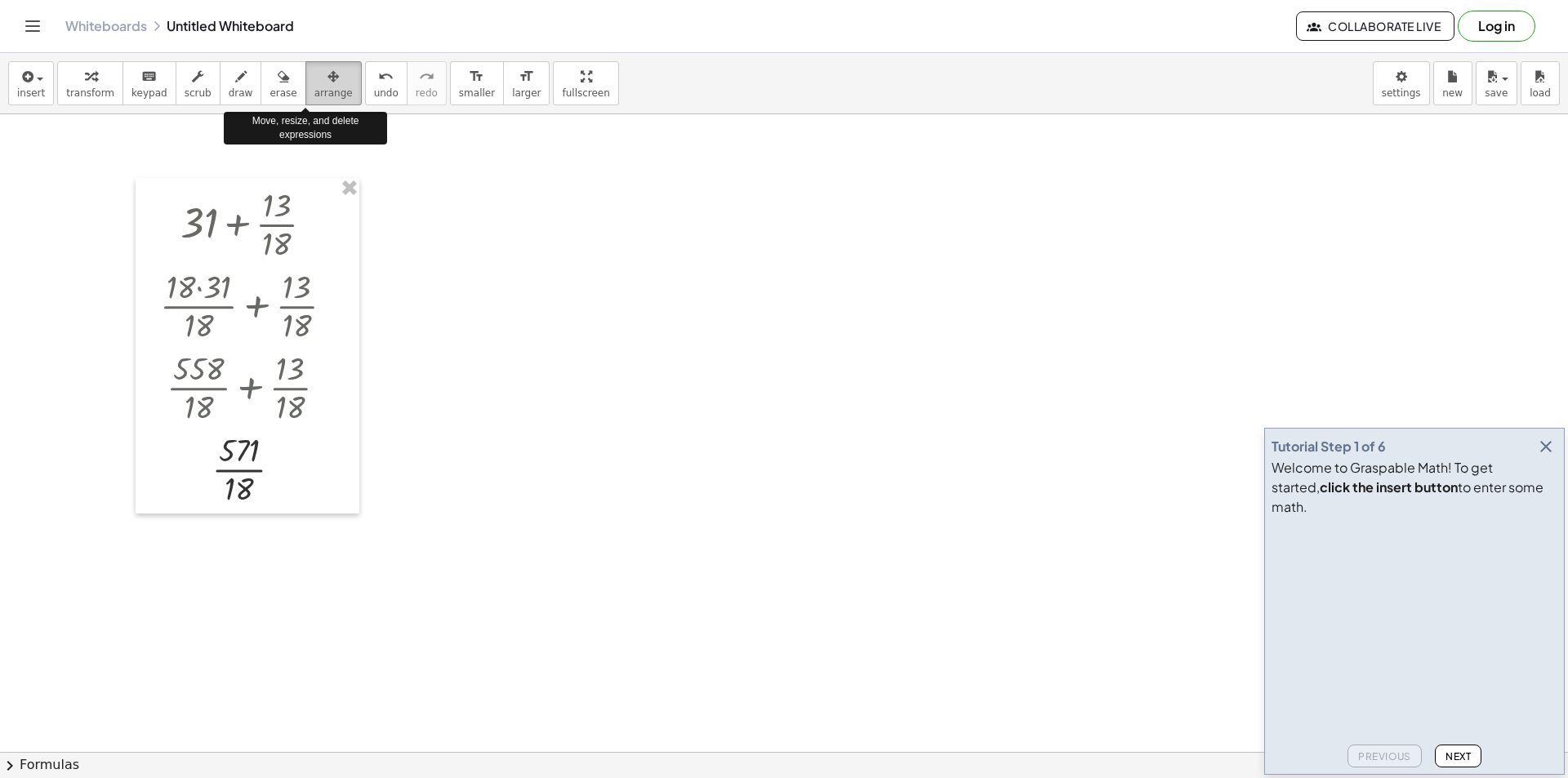
click at [328, 83] on icon "button" at bounding box center [333, 76] width 11 height 20
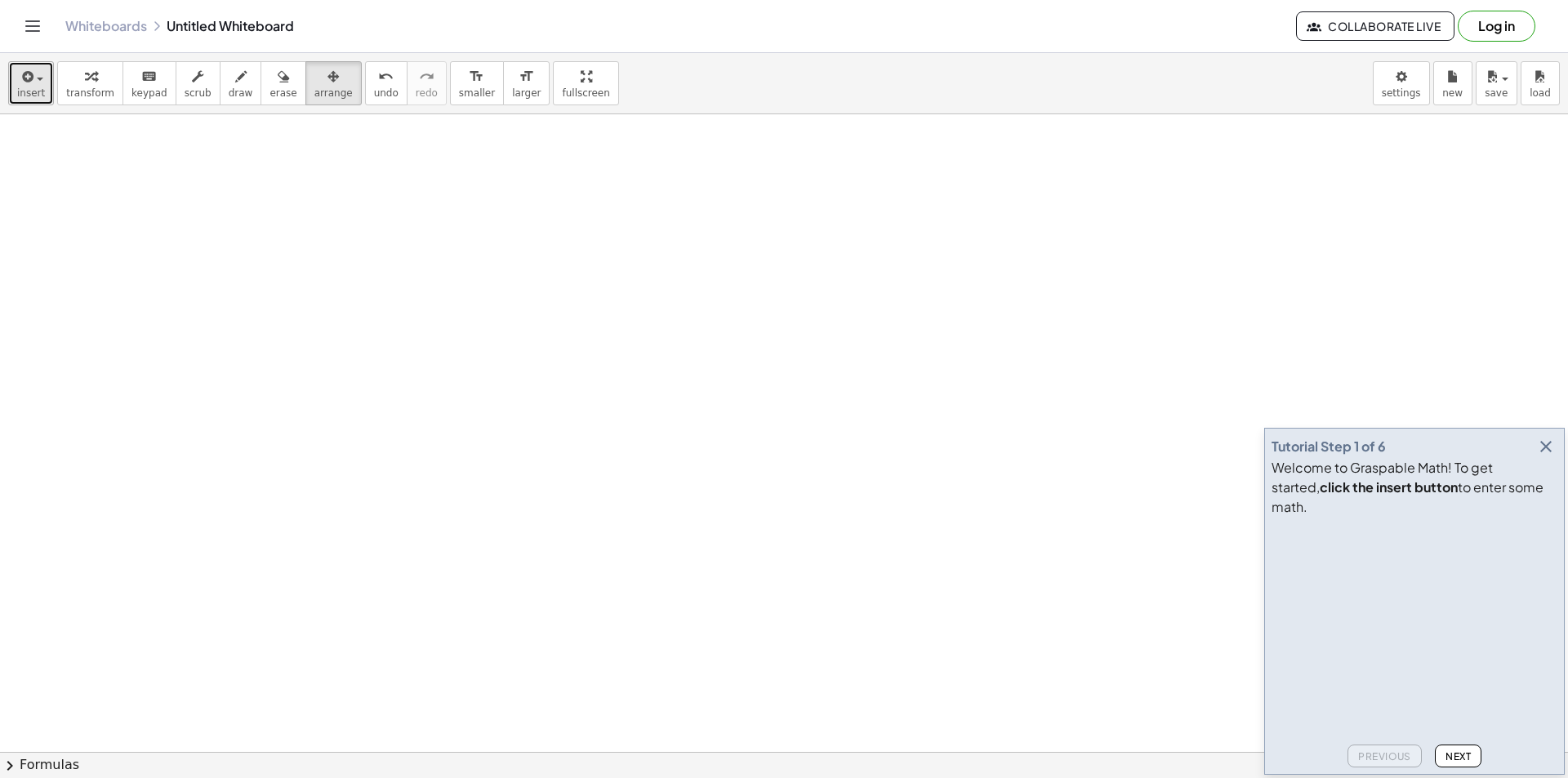
click at [37, 87] on span "insert" at bounding box center [31, 92] width 28 height 11
click at [45, 89] on button "insert" at bounding box center [30, 83] width 46 height 44
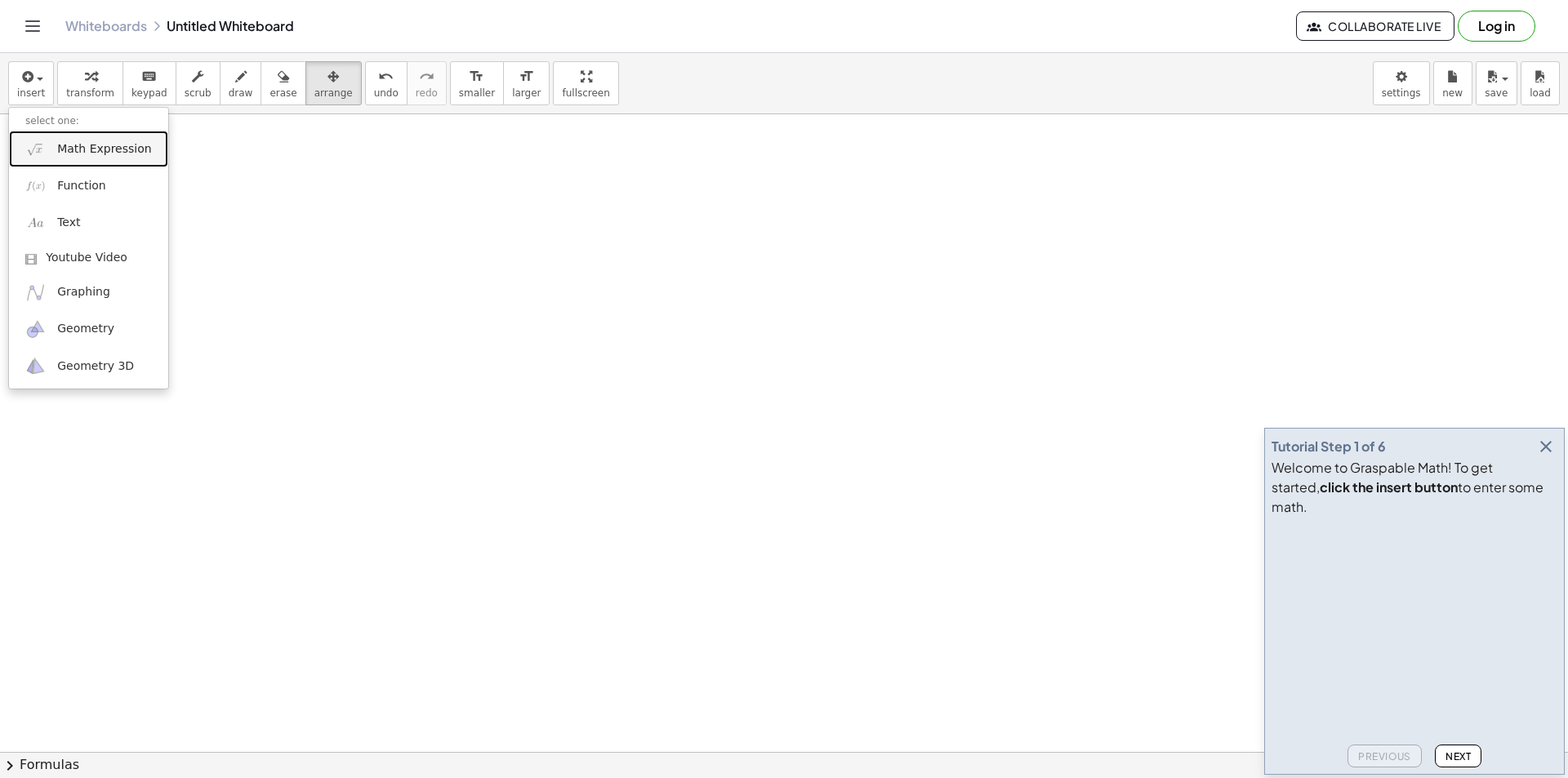
click at [63, 143] on span "Math Expression" at bounding box center [104, 149] width 94 height 17
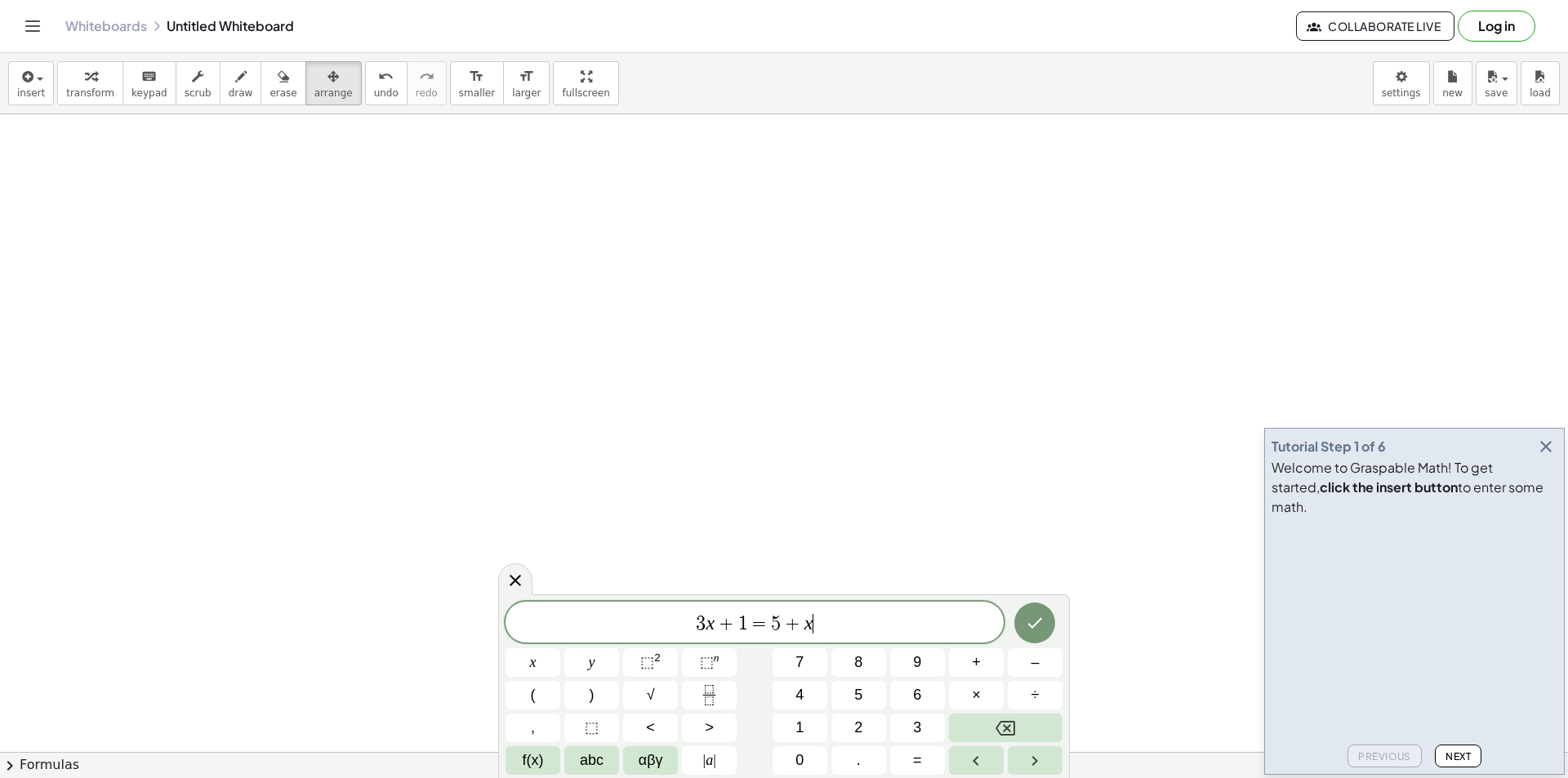
drag, startPoint x: 877, startPoint y: 638, endPoint x: 870, endPoint y: 629, distance: 11.4
click at [877, 636] on div "3 x + 1 = 5 + x ​" at bounding box center [754, 622] width 498 height 41
click at [854, 629] on span "3 x + 1 = 5 + x ​" at bounding box center [754, 623] width 498 height 23
